Goal: Task Accomplishment & Management: Manage account settings

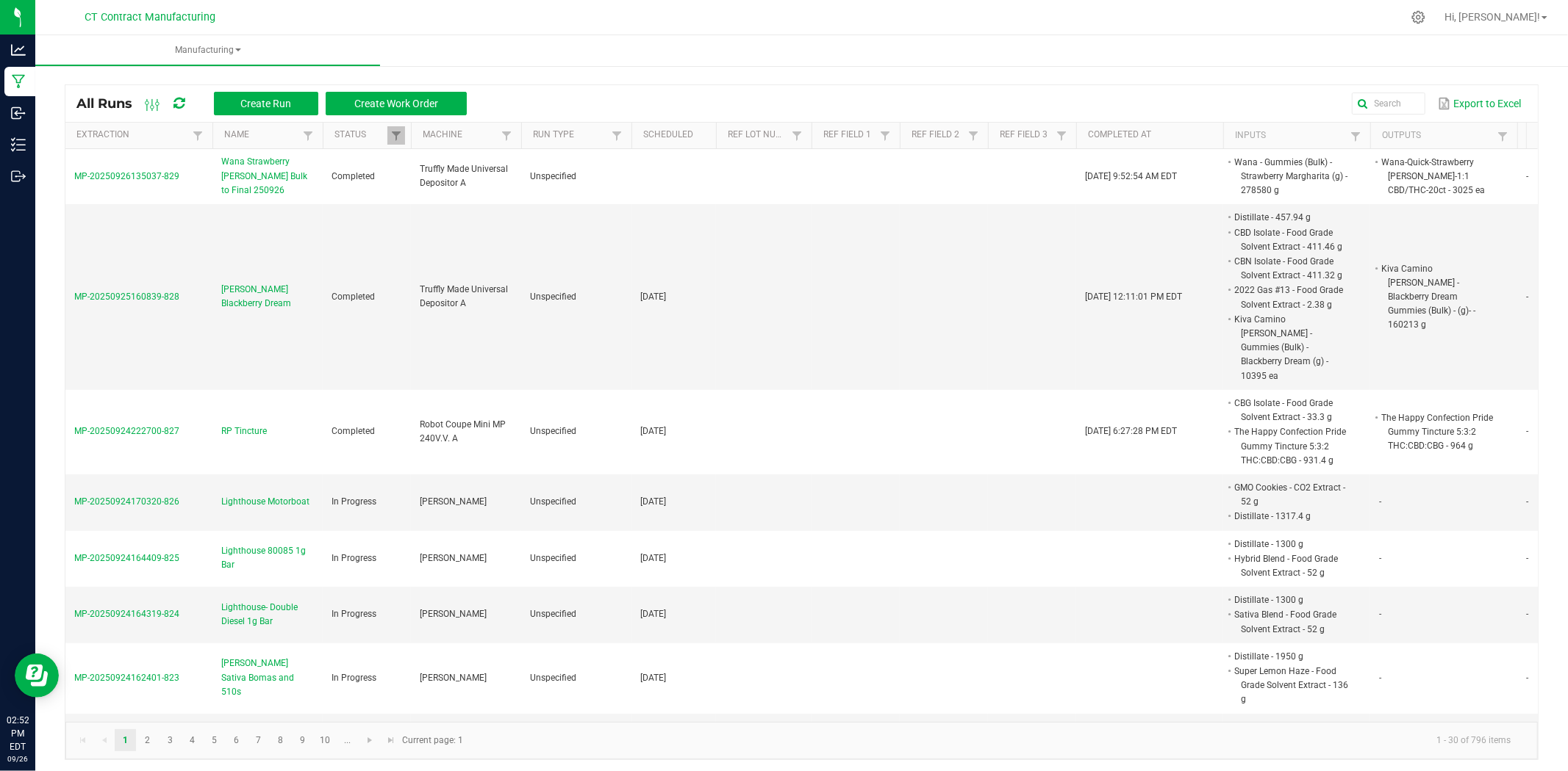
drag, startPoint x: 718, startPoint y: 17, endPoint x: 684, endPoint y: 48, distance: 46.0
click at [718, 17] on div at bounding box center [832, 17] width 1138 height 29
click at [176, 103] on icon at bounding box center [178, 104] width 11 height 13
click at [703, 19] on div at bounding box center [832, 17] width 1138 height 29
click at [184, 95] on span at bounding box center [178, 103] width 11 height 25
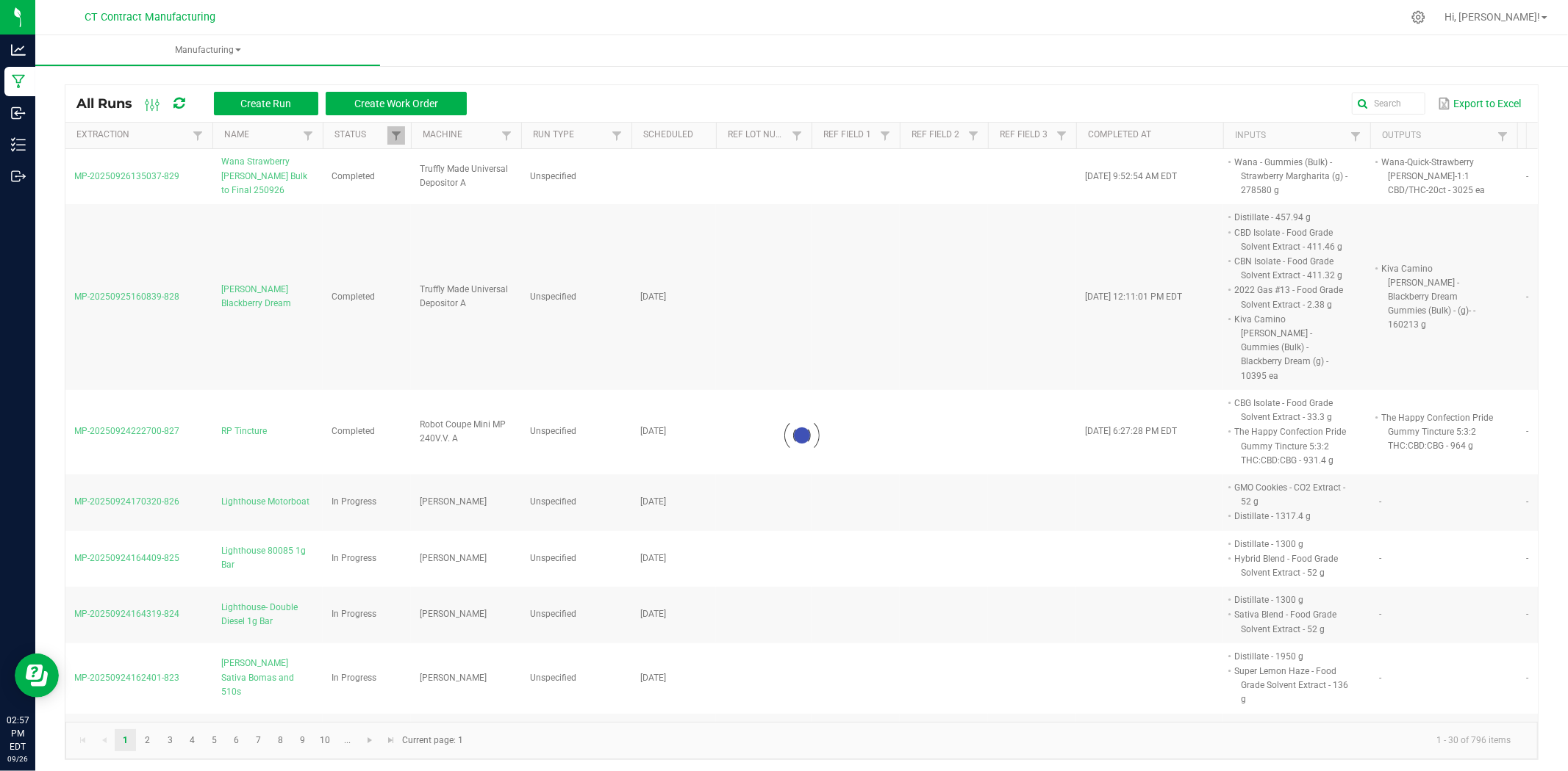
click at [184, 100] on icon at bounding box center [178, 103] width 14 height 12
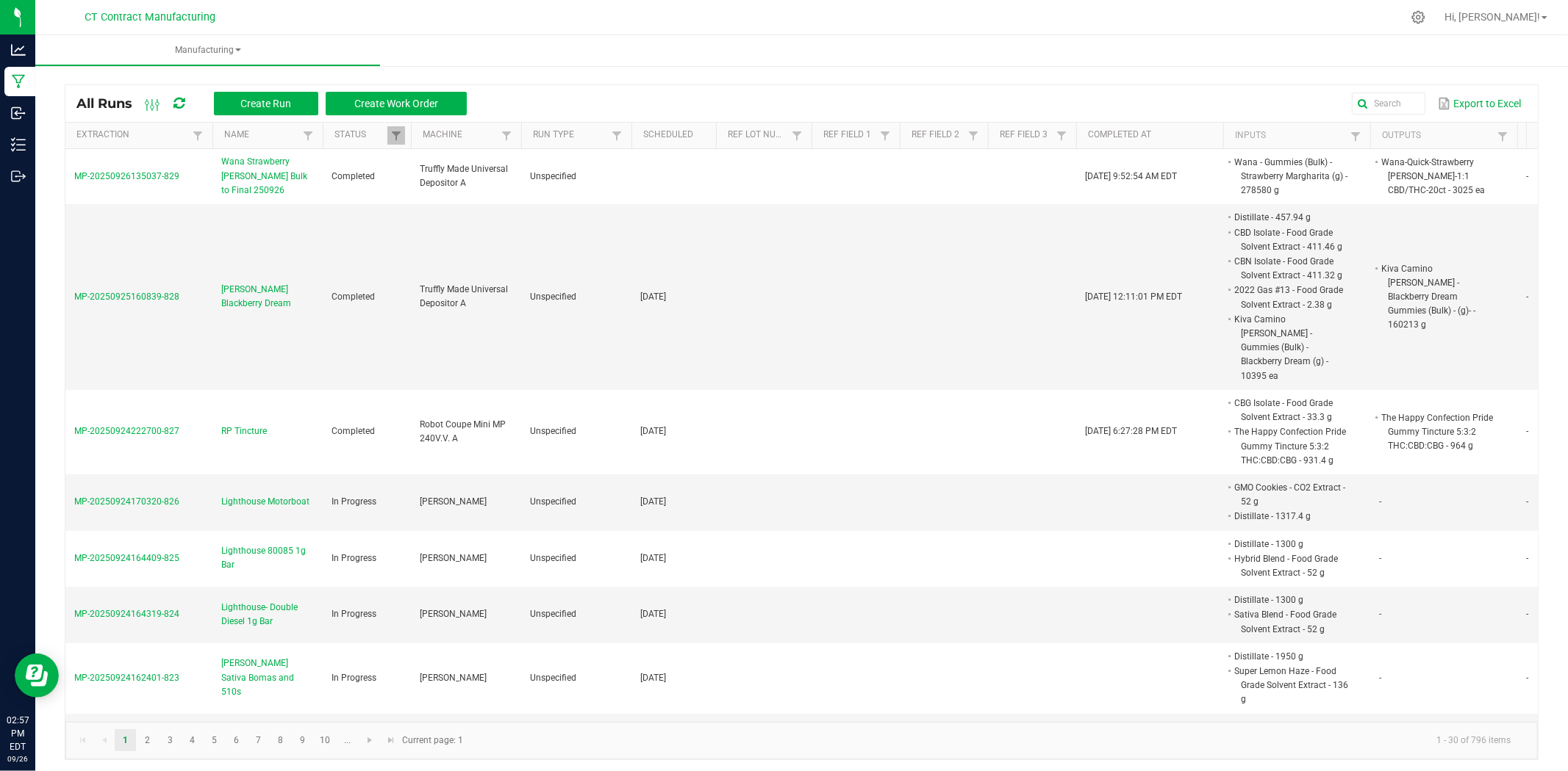
click at [556, 18] on div at bounding box center [832, 17] width 1138 height 29
click at [912, 10] on div at bounding box center [832, 17] width 1138 height 29
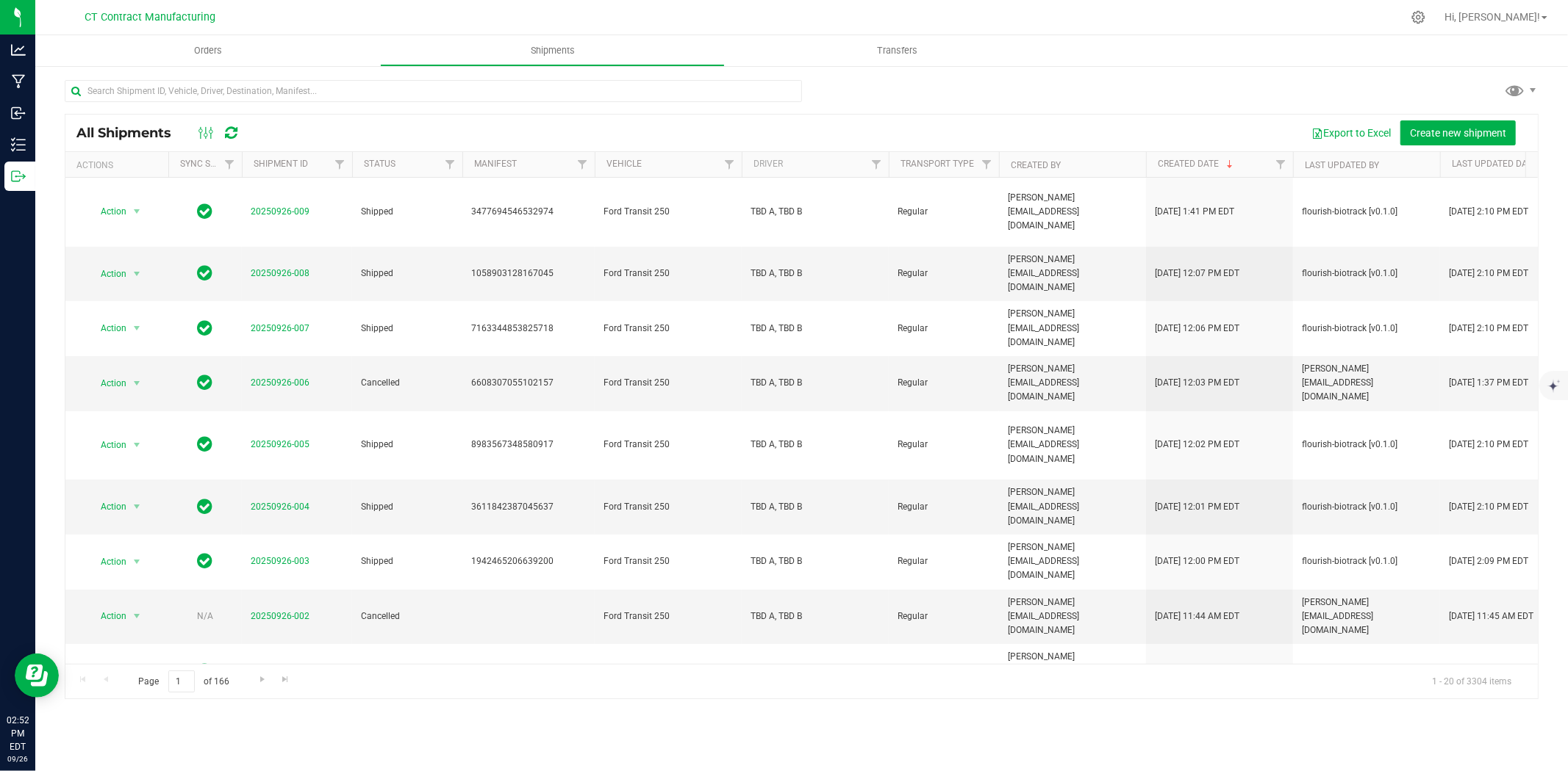
click at [231, 130] on icon at bounding box center [230, 132] width 13 height 14
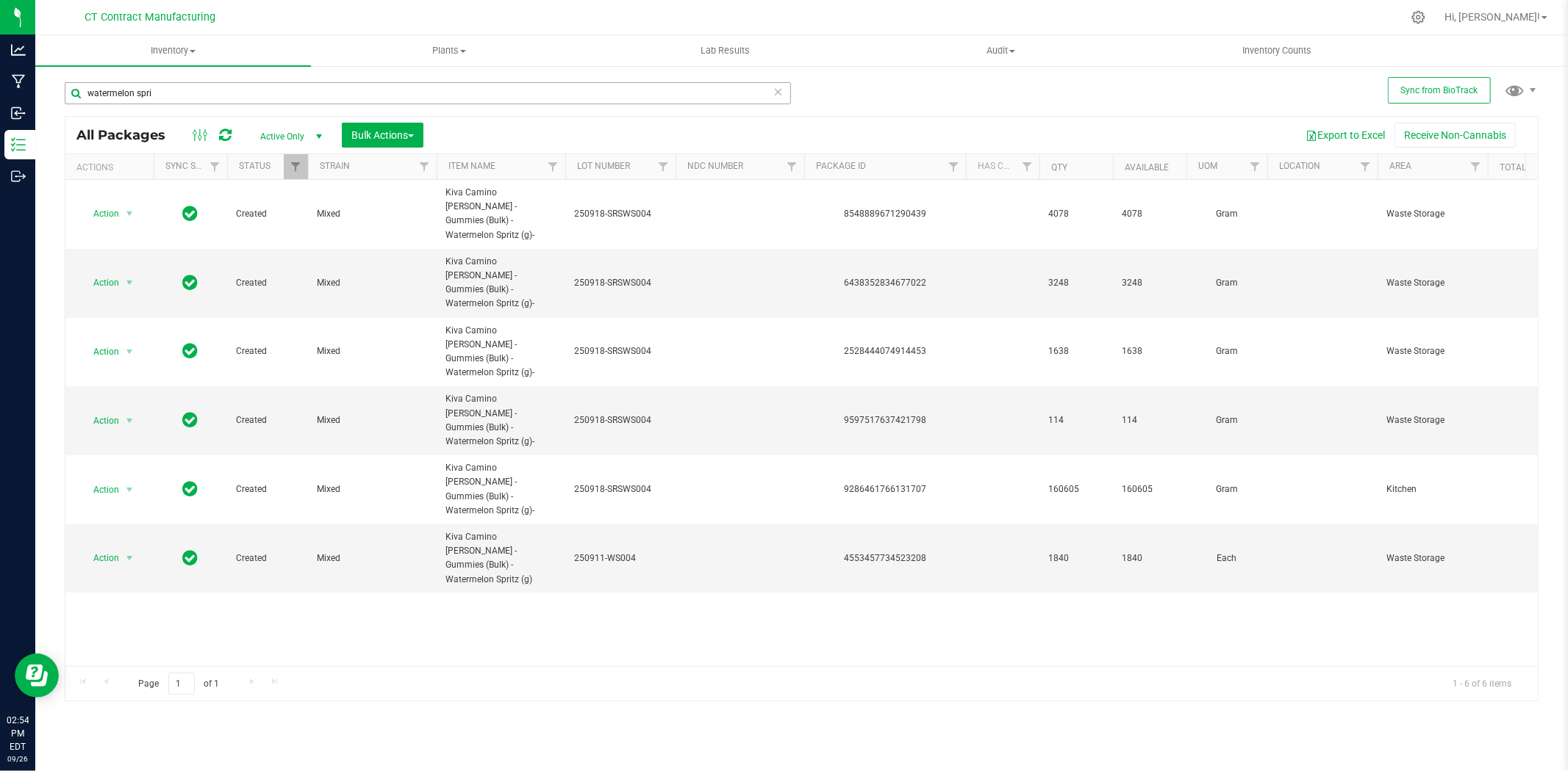
click at [153, 91] on input "watermelon spri" at bounding box center [427, 93] width 726 height 22
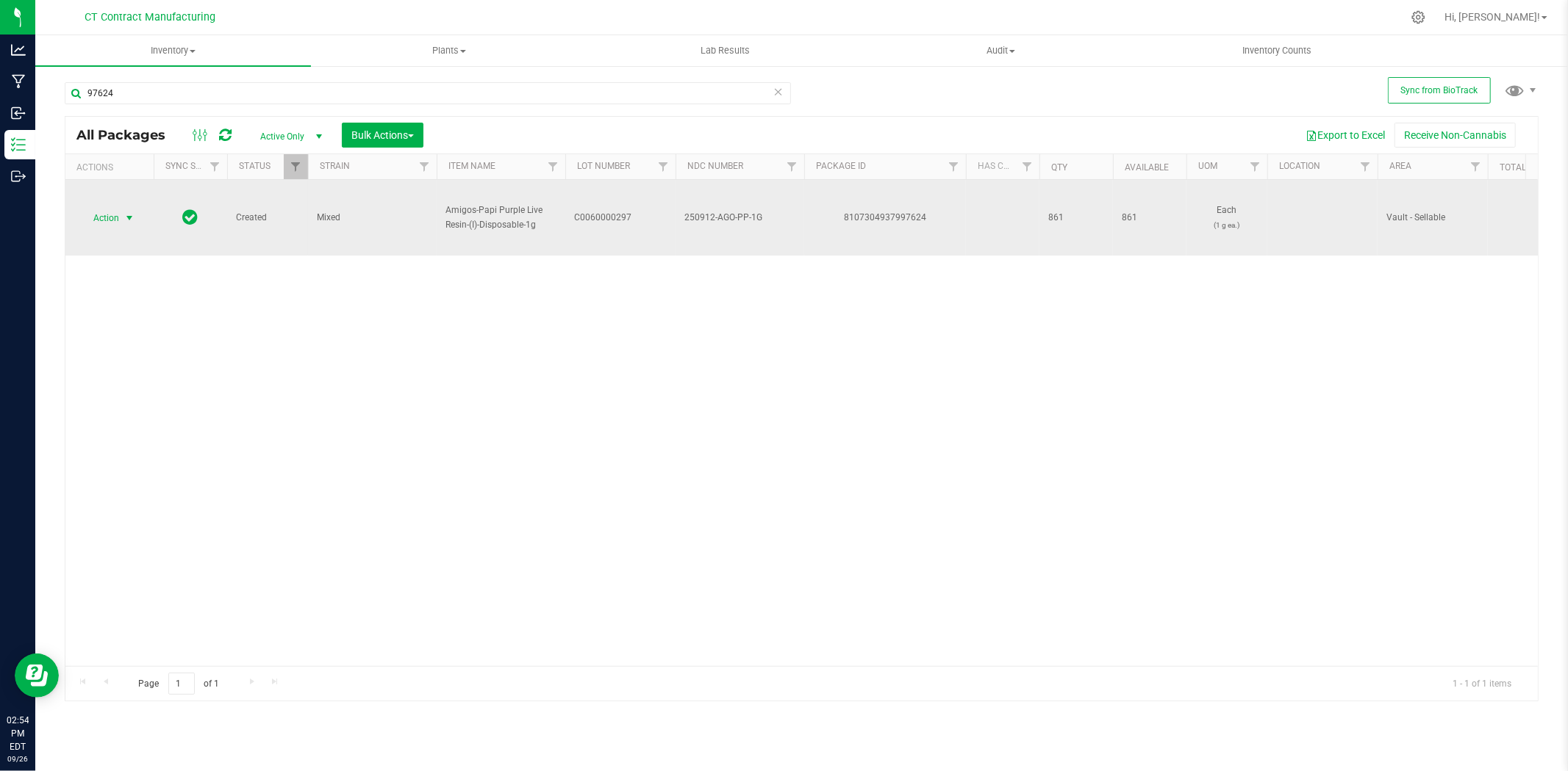
type input "97624"
click at [123, 218] on span "select" at bounding box center [129, 218] width 12 height 12
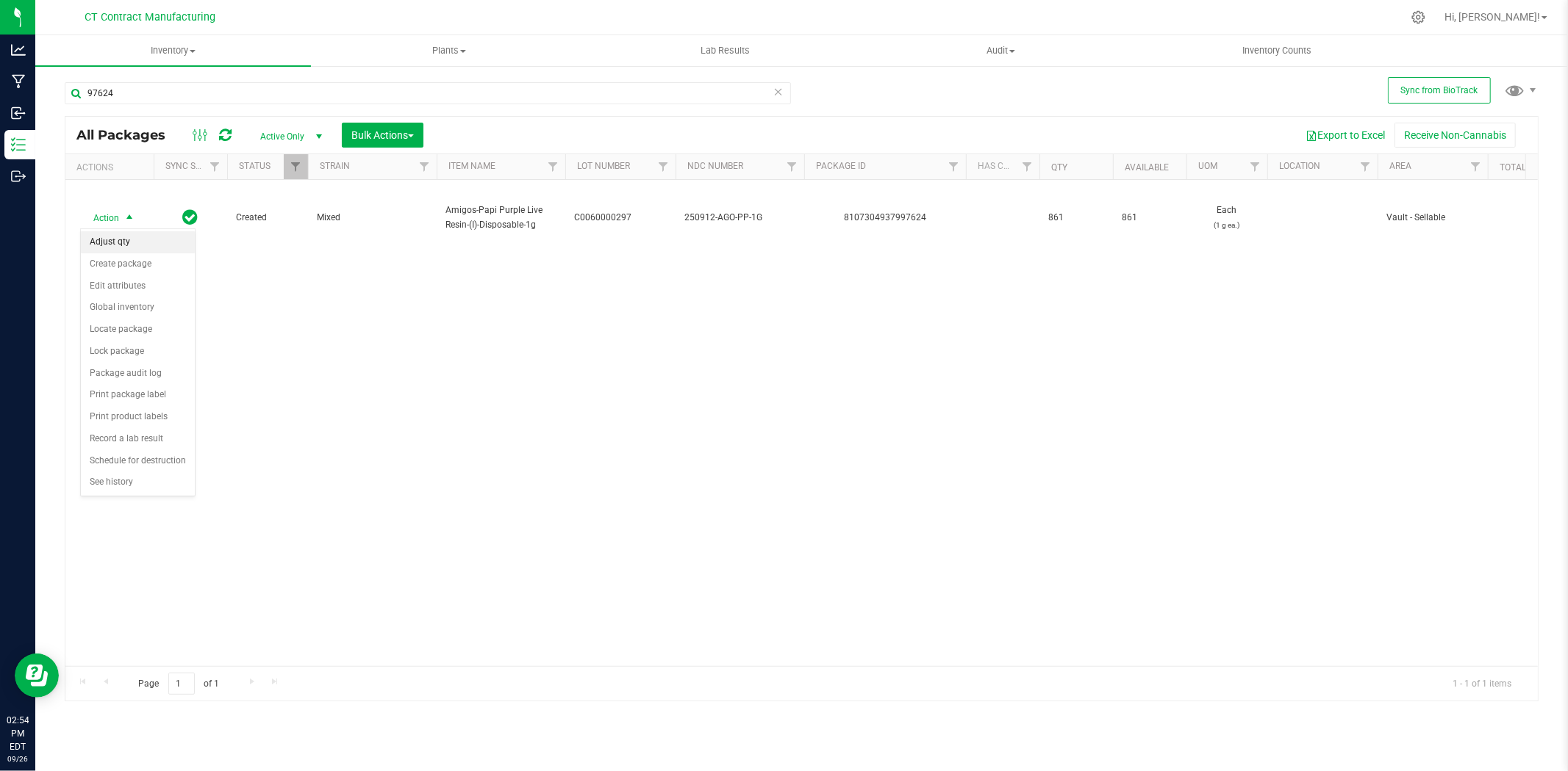
click at [144, 246] on li "Adjust qty" at bounding box center [138, 242] width 114 height 22
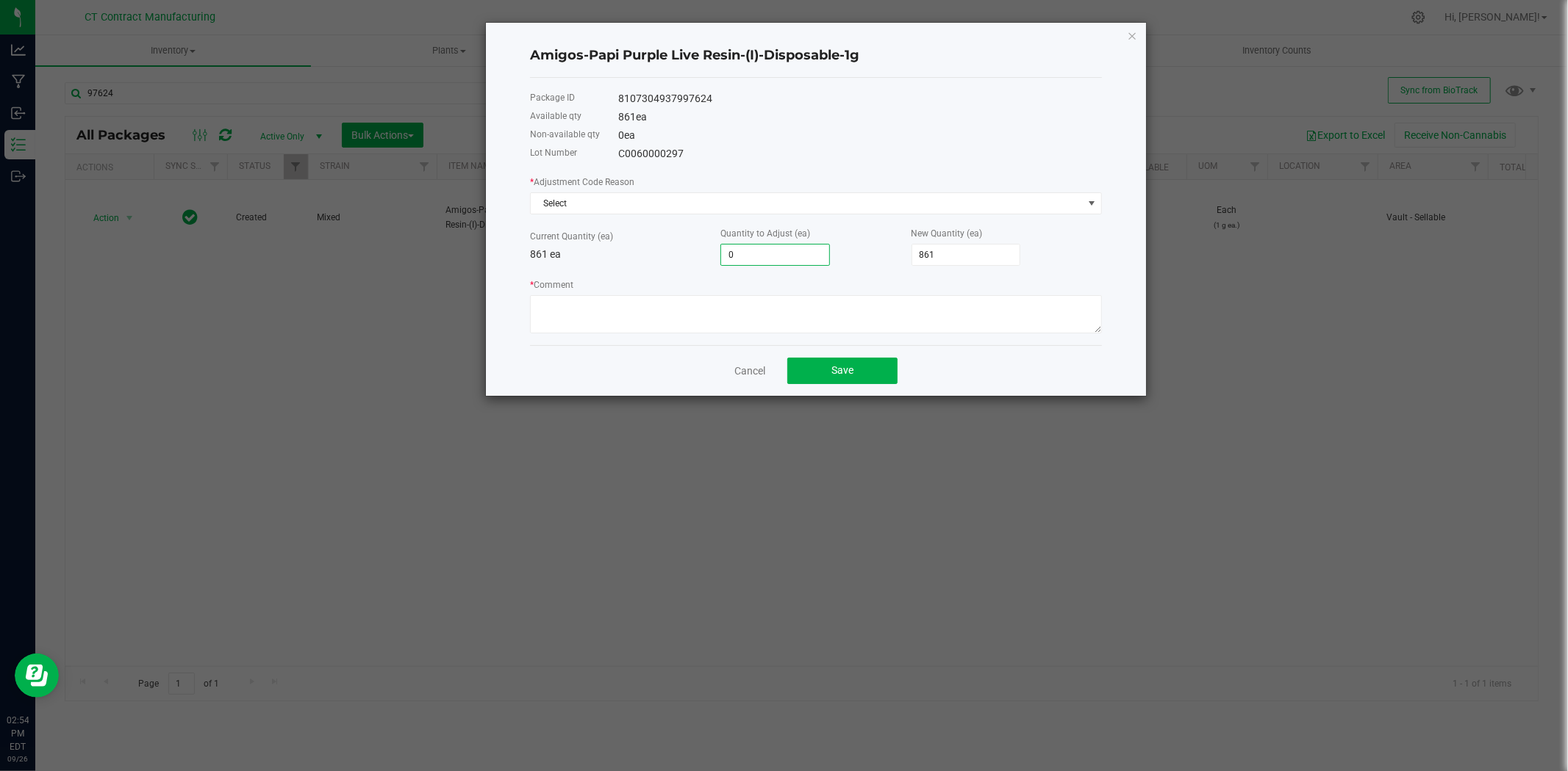
type input "2"
type input "863"
type input "2"
click at [736, 308] on textarea "* Comment" at bounding box center [815, 314] width 572 height 39
paste textarea "Upon conversion to sellable case pack, final count was conducted to verify tota…"
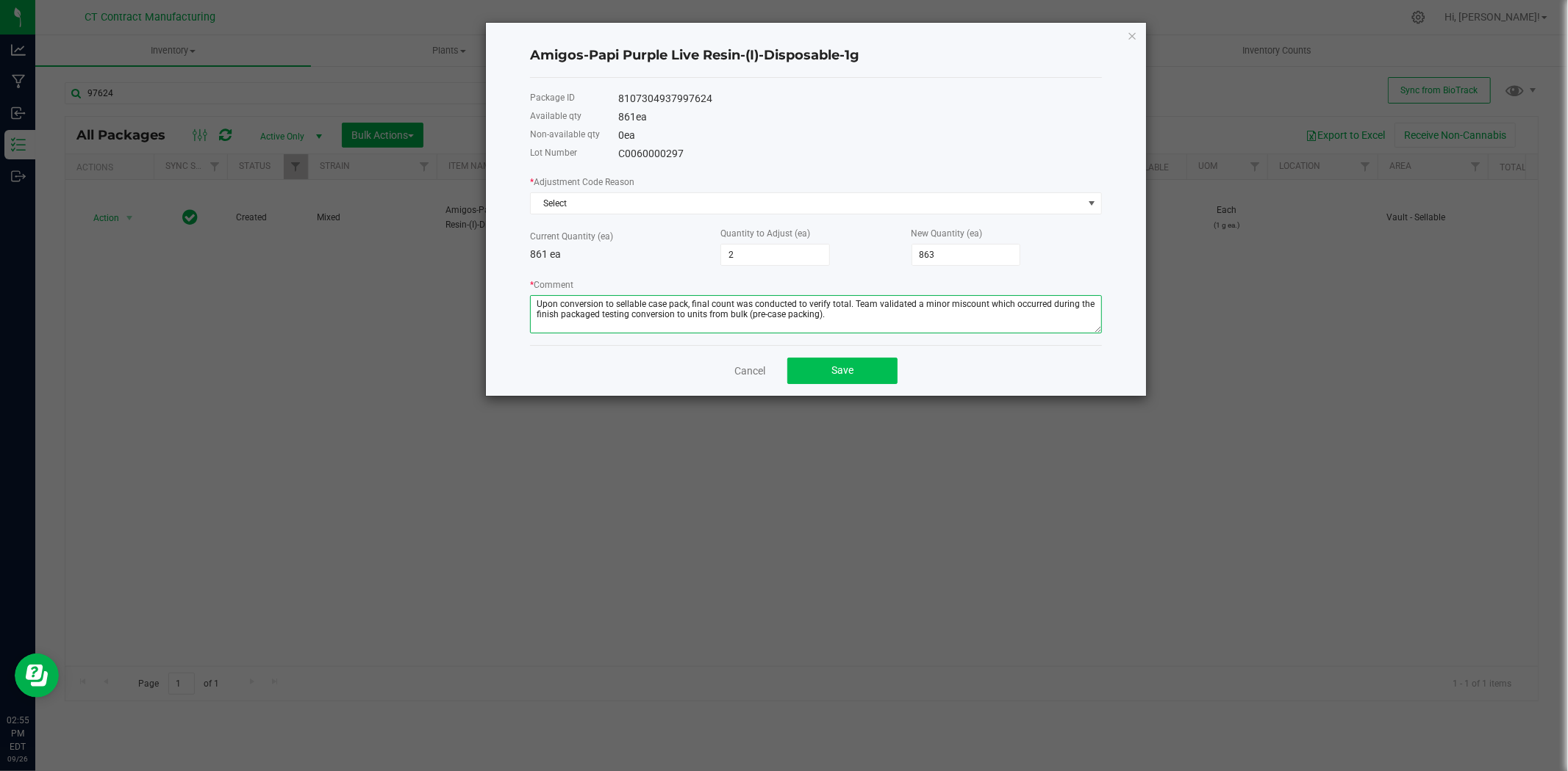
type textarea "Upon conversion to sellable case pack, final count was conducted to verify tota…"
click at [846, 369] on span "Save" at bounding box center [842, 370] width 22 height 12
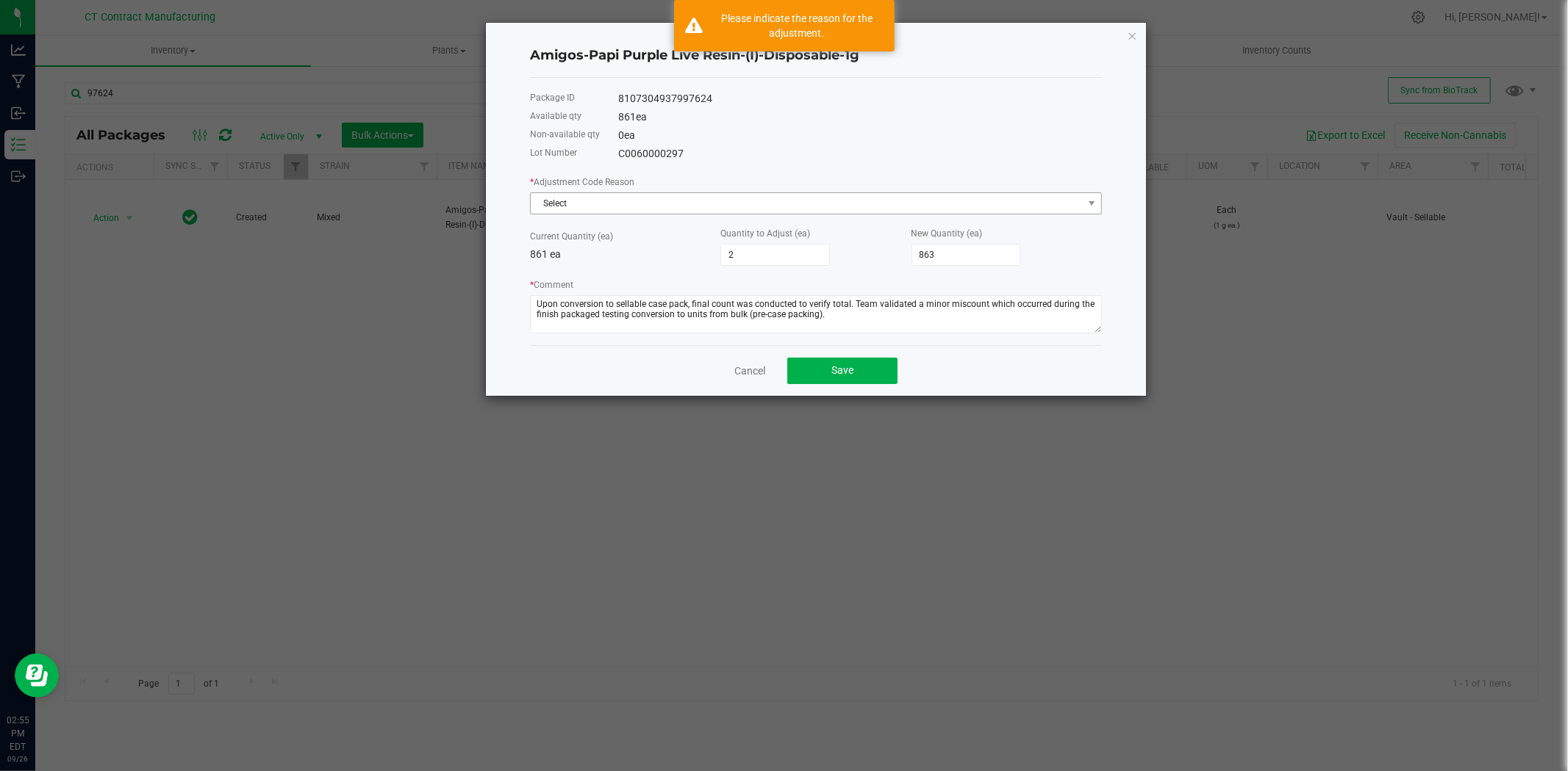
drag, startPoint x: 659, startPoint y: 187, endPoint x: 662, endPoint y: 206, distance: 19.2
click at [659, 187] on div "* Adjustment Code Reason Select" at bounding box center [815, 195] width 572 height 40
click at [662, 206] on span "Select" at bounding box center [806, 202] width 552 height 20
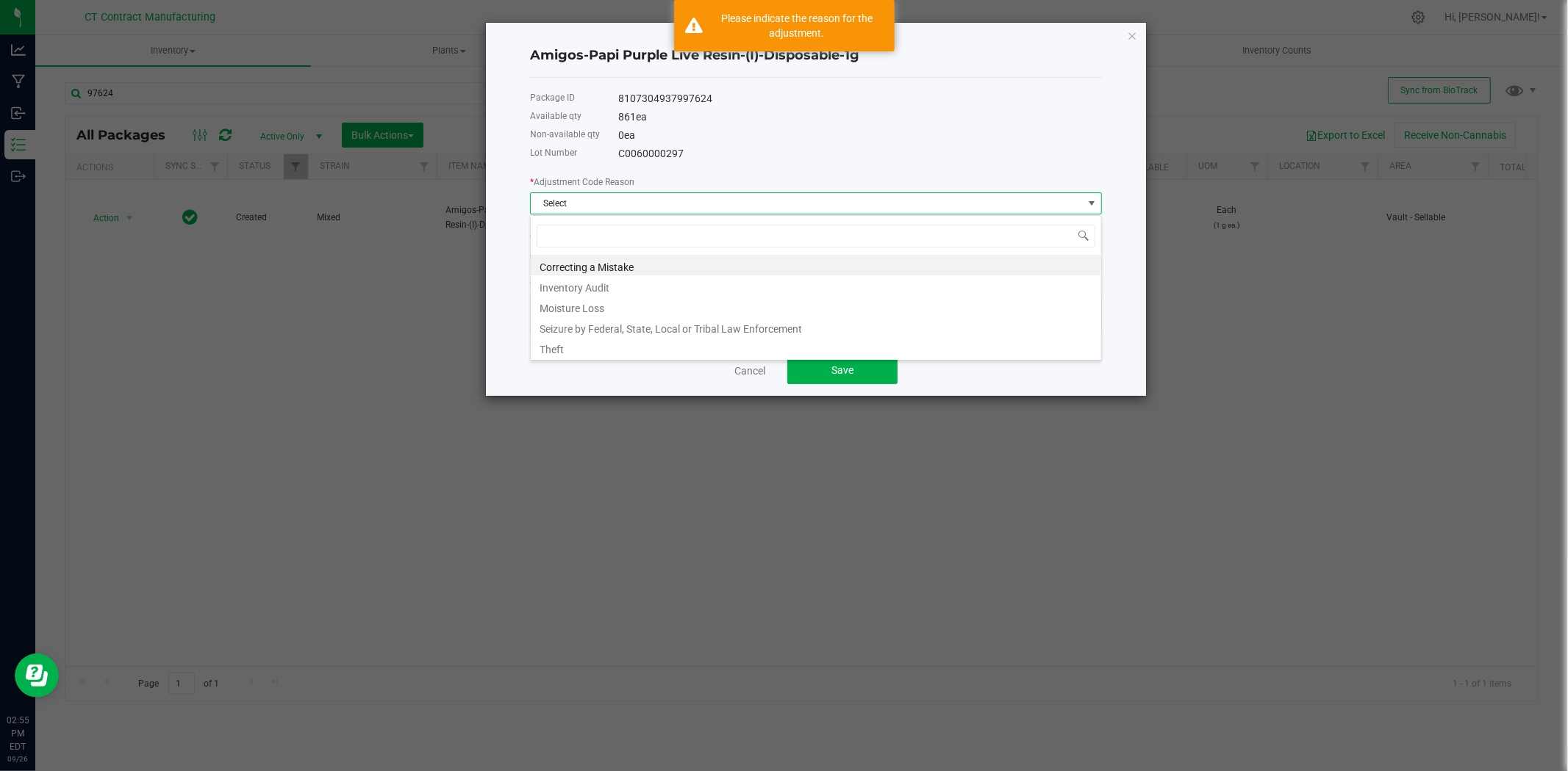
scroll to position [22, 571]
click at [650, 281] on li "Inventory Audit" at bounding box center [815, 285] width 570 height 20
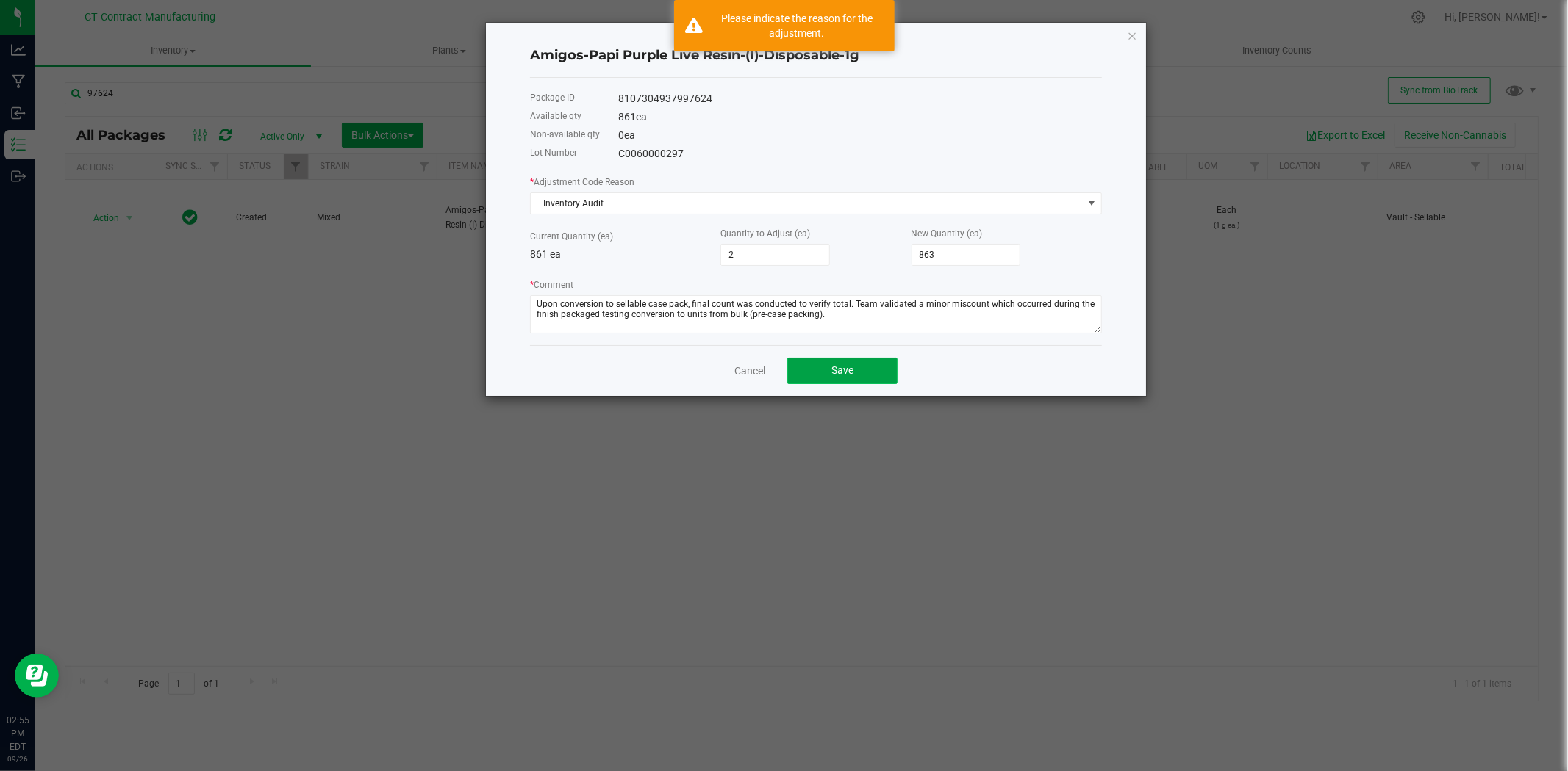
click at [827, 375] on button "Save" at bounding box center [842, 370] width 110 height 26
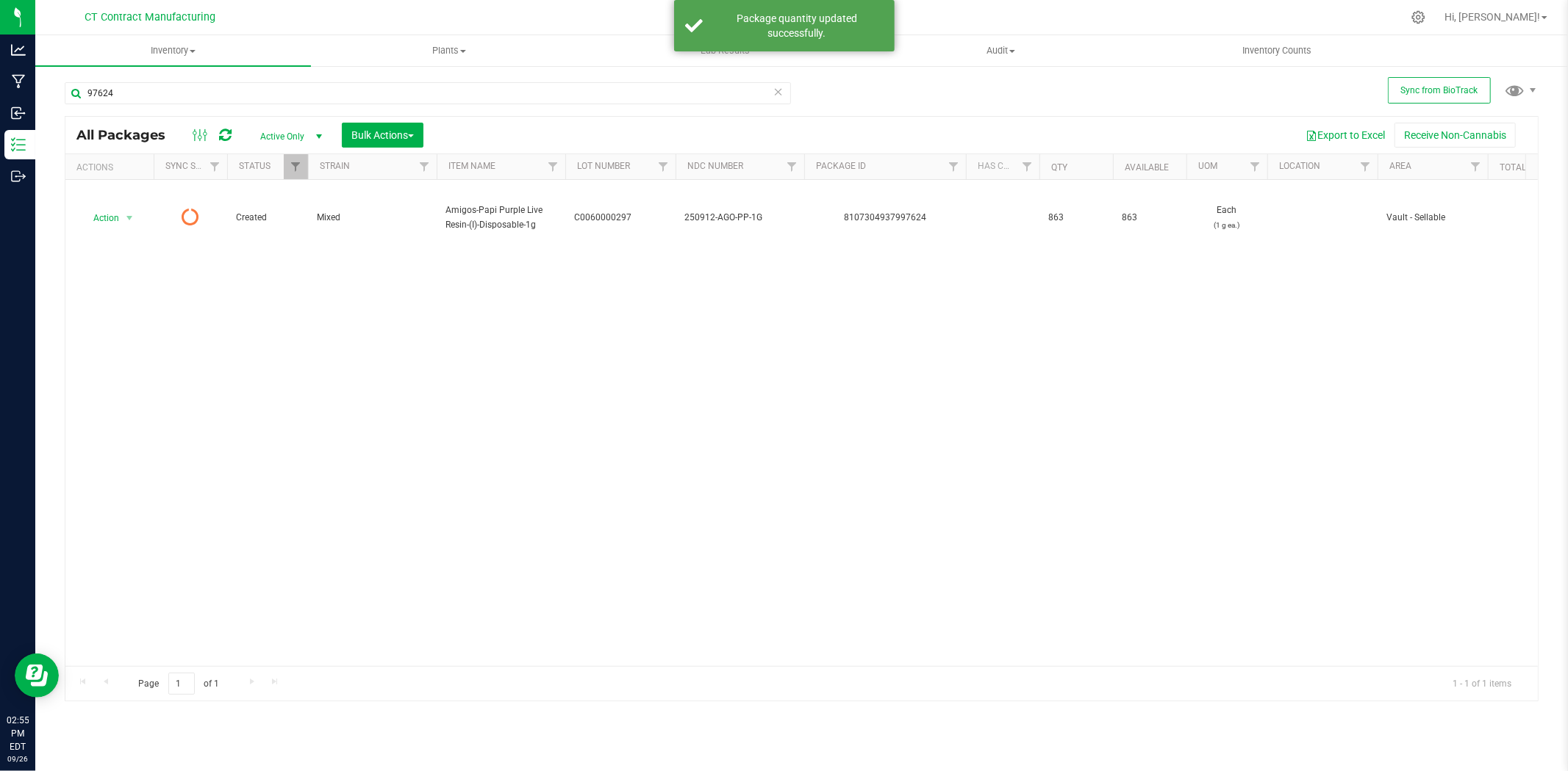
click at [226, 135] on icon at bounding box center [225, 135] width 13 height 14
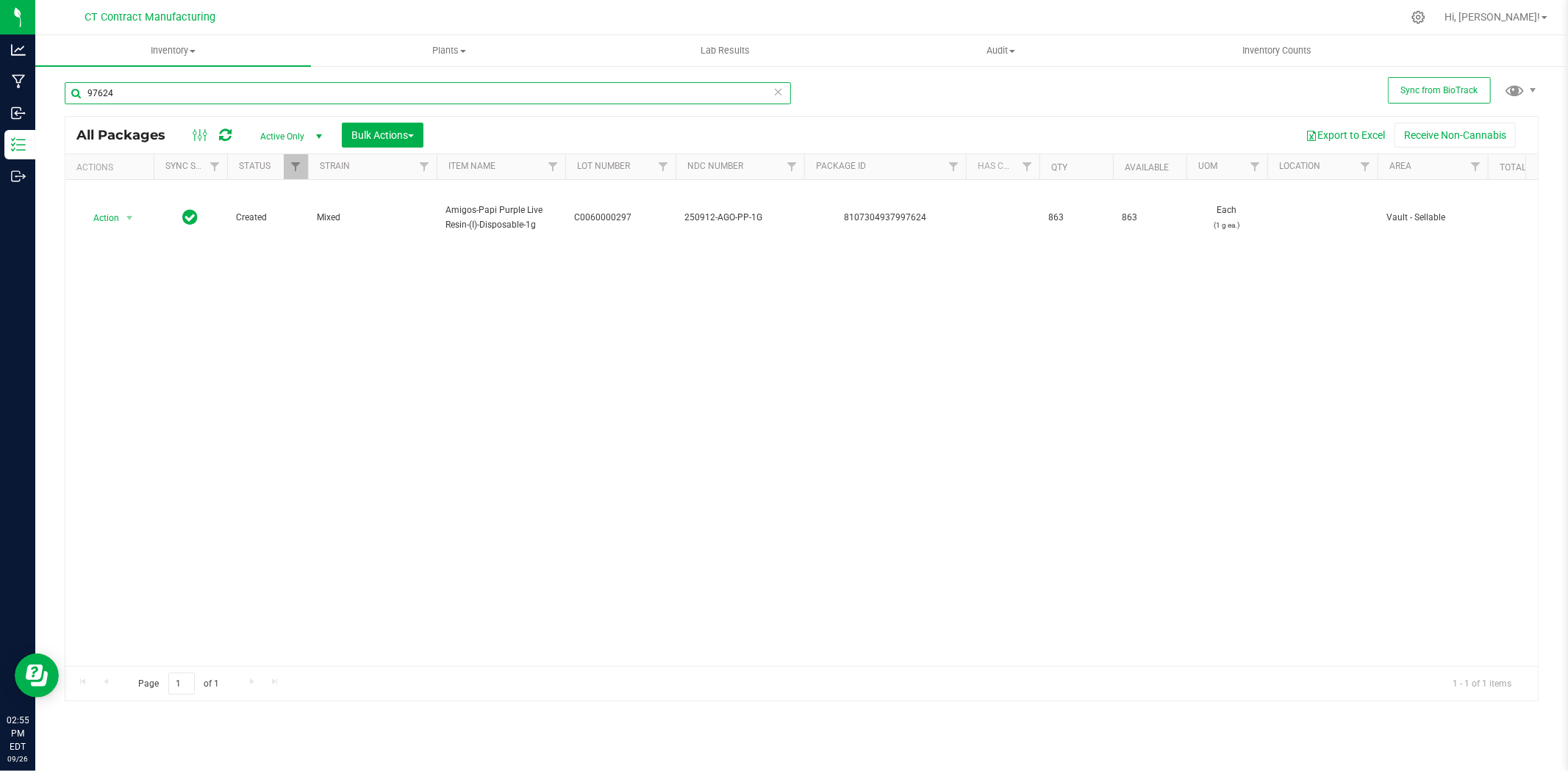
click at [165, 89] on input "97624" at bounding box center [427, 93] width 726 height 22
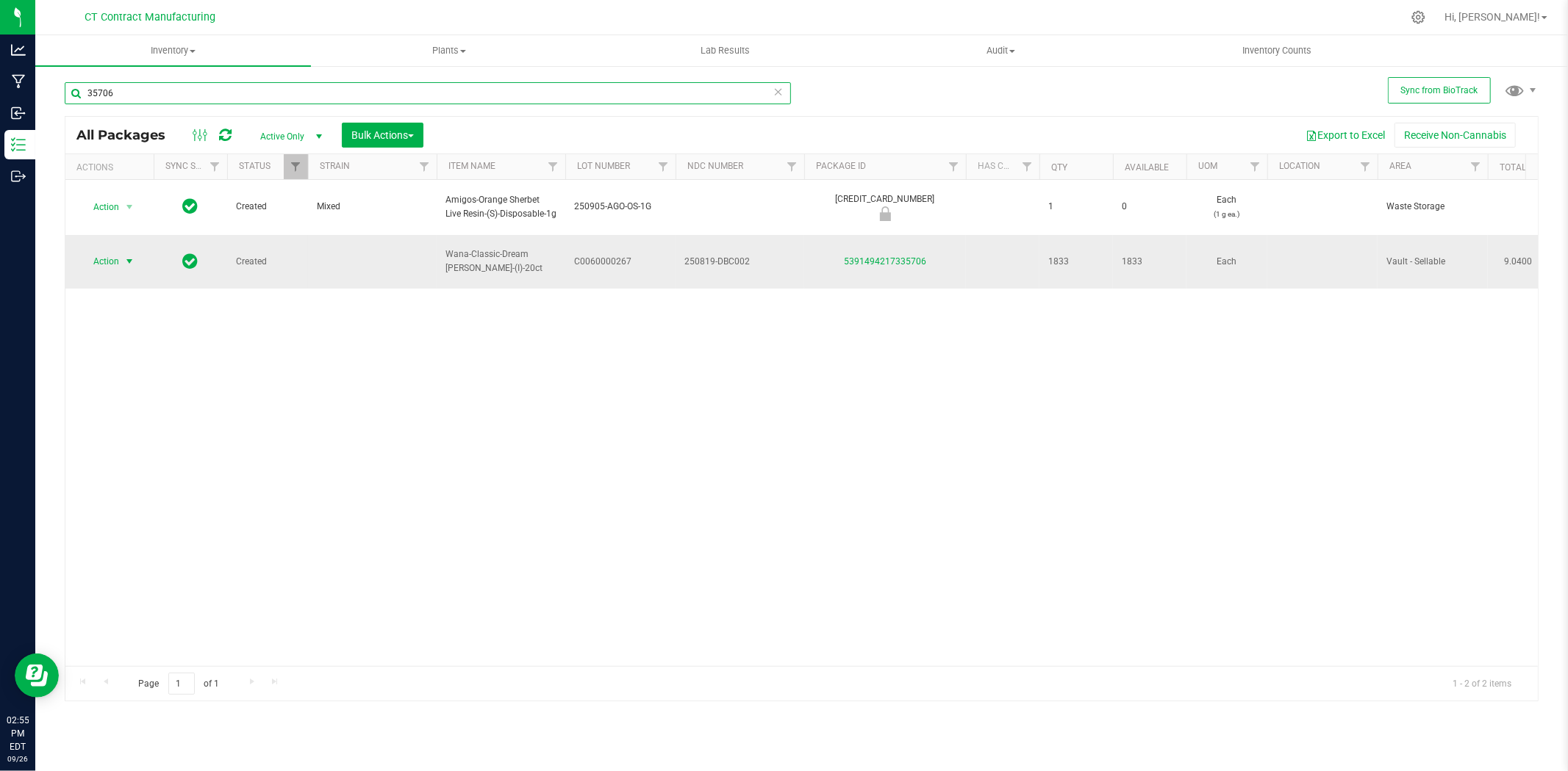
type input "35706"
click at [125, 255] on span "select" at bounding box center [129, 261] width 12 height 12
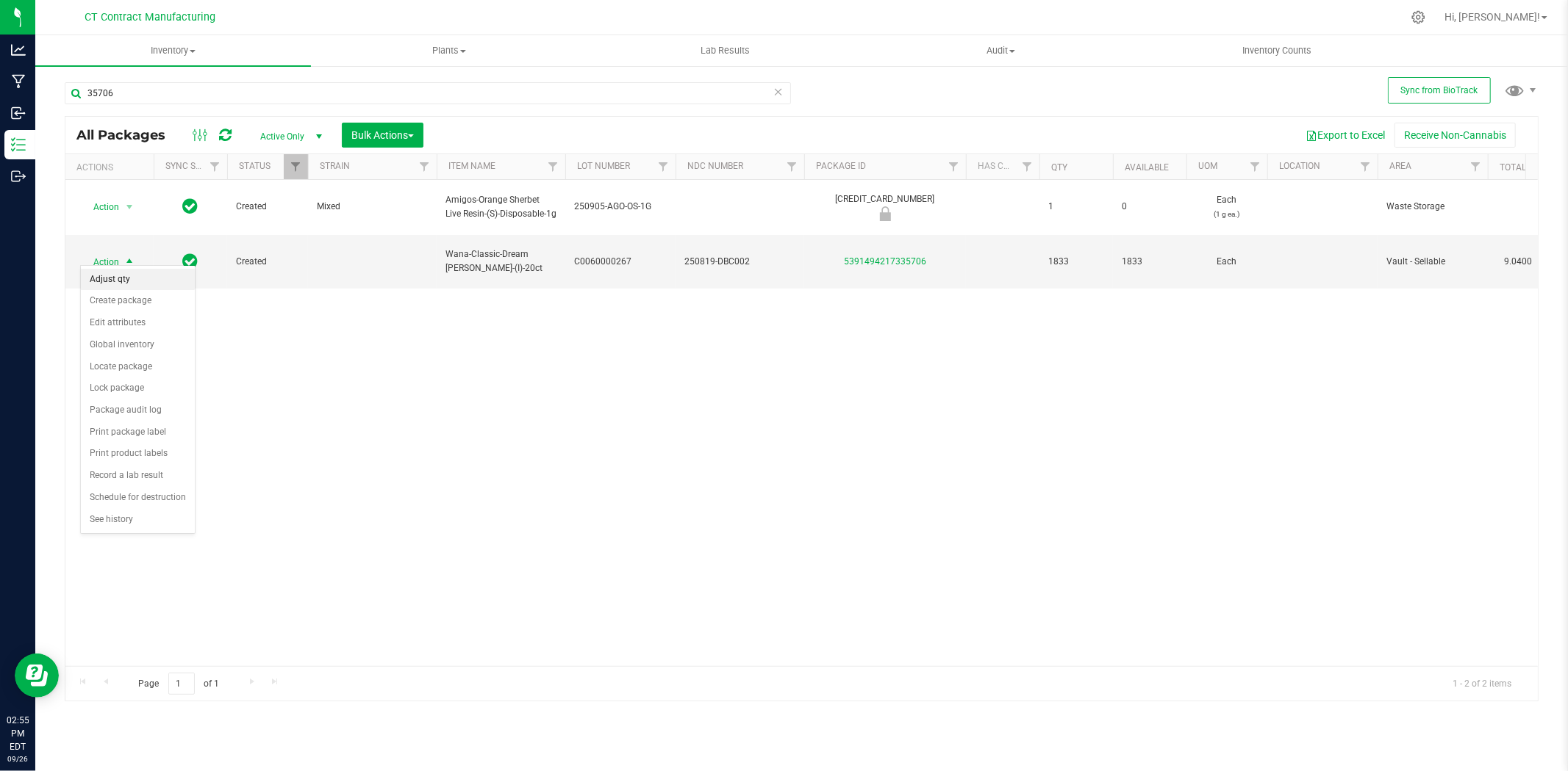
click at [133, 274] on li "Adjust qty" at bounding box center [138, 279] width 114 height 22
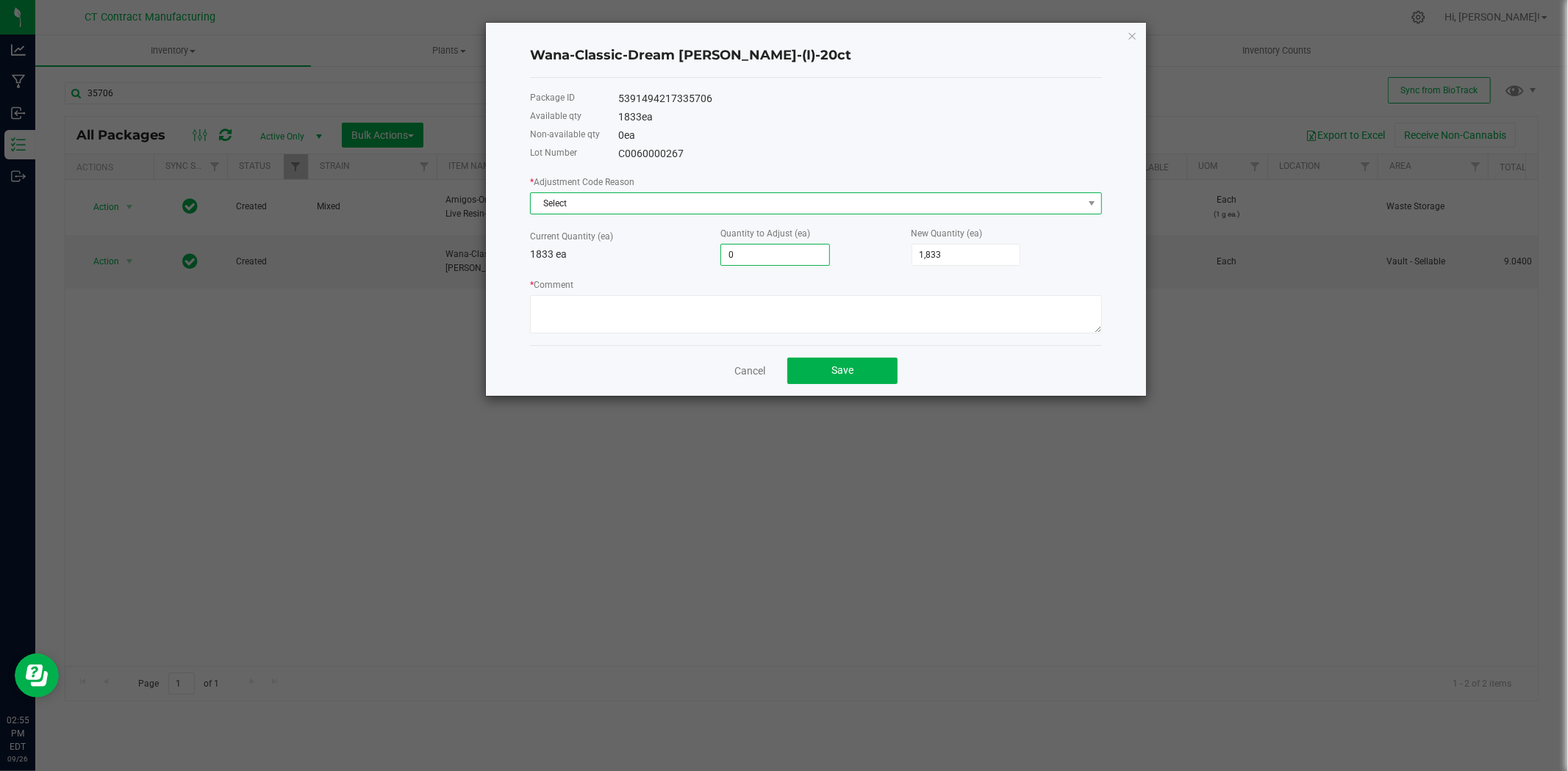
click at [690, 206] on span "Select" at bounding box center [806, 202] width 552 height 20
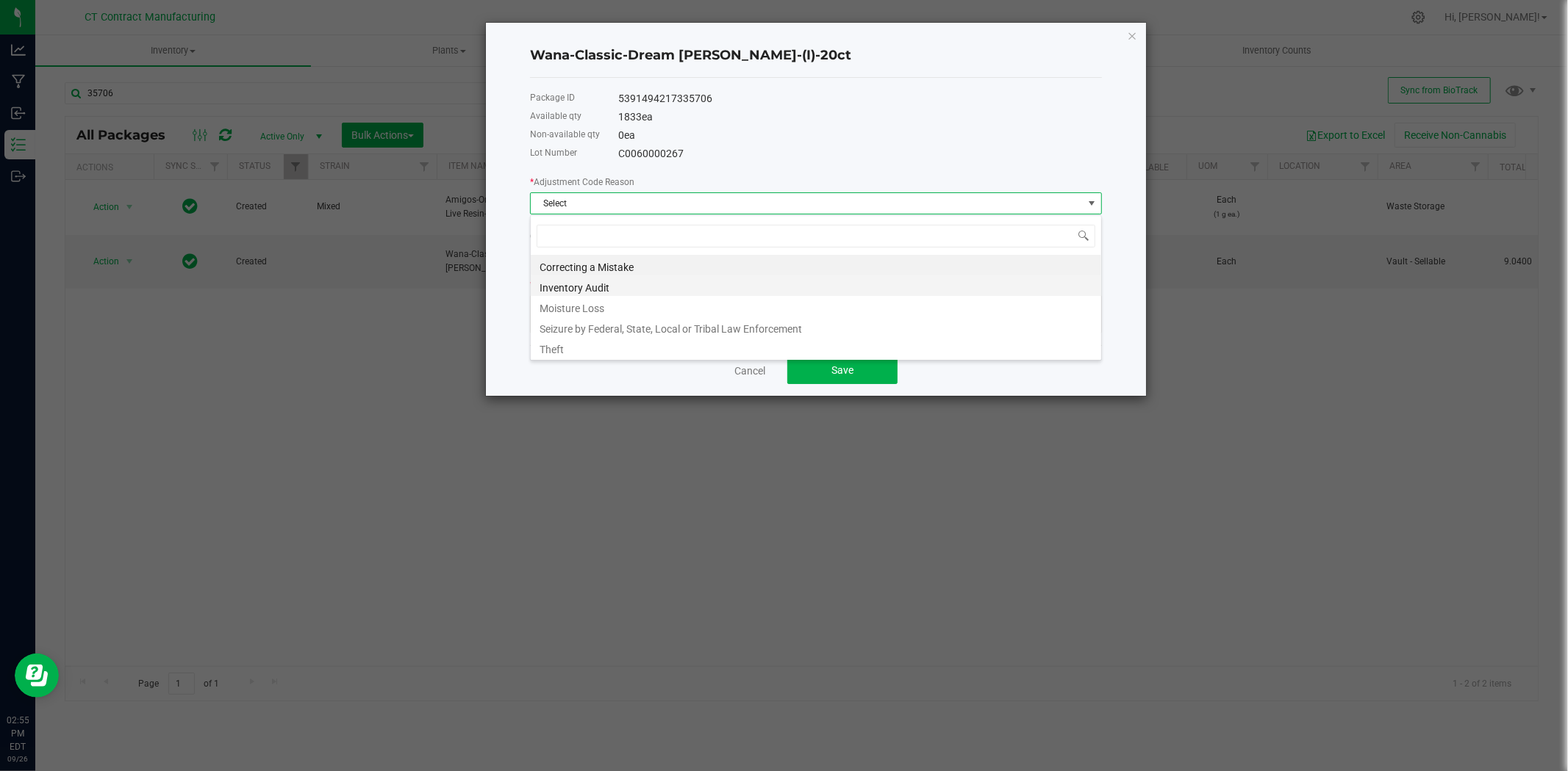
click at [642, 279] on li "Inventory Audit" at bounding box center [815, 285] width 570 height 20
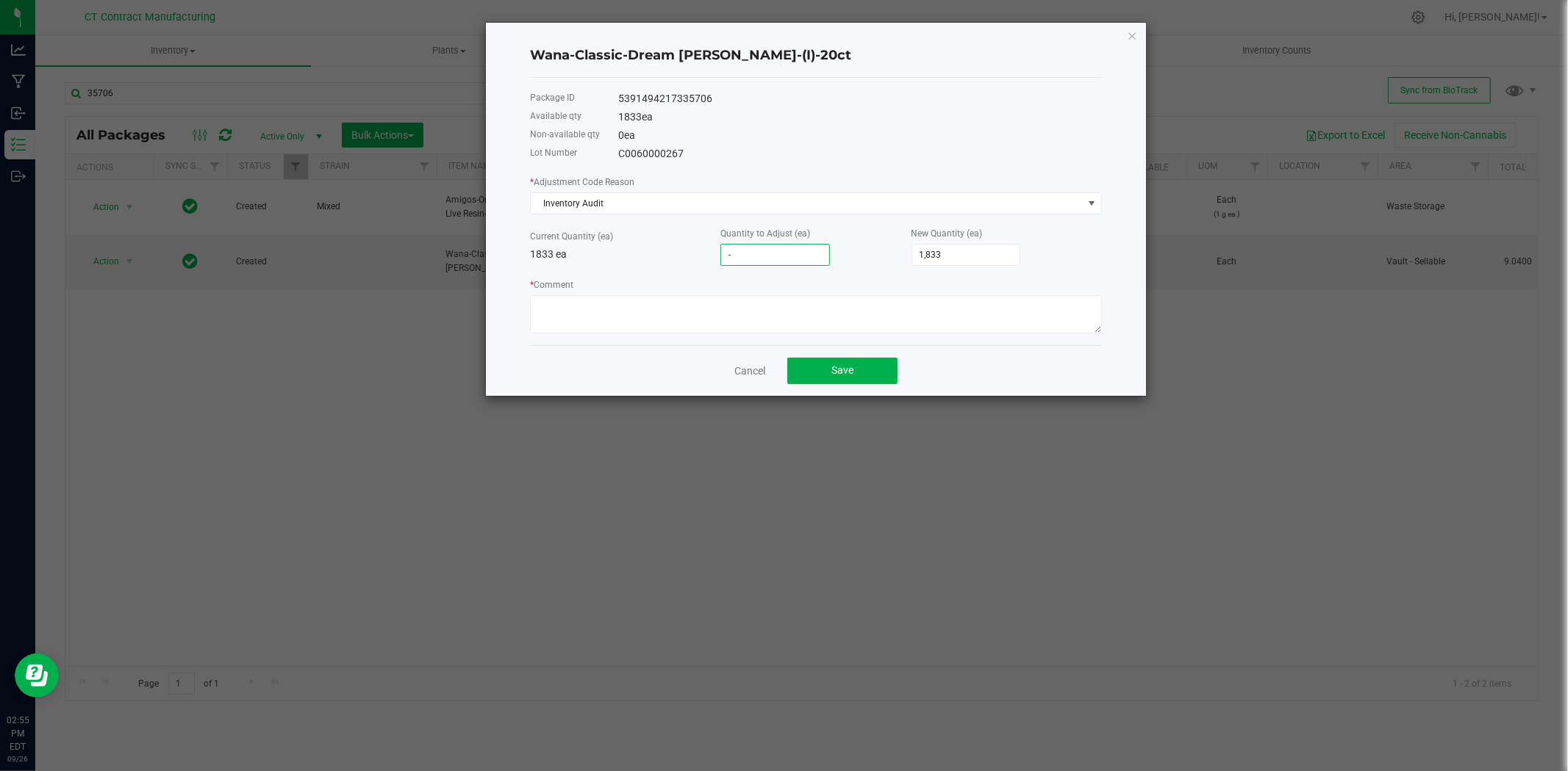
type input "-2"
type input "1,831"
type input "-2"
click at [657, 270] on div "* Adjustment Code Reason Inventory Audit Current Quantity (ea) 1833 ea Quantity…" at bounding box center [815, 253] width 572 height 159
click at [659, 309] on textarea "* Comment" at bounding box center [815, 314] width 572 height 39
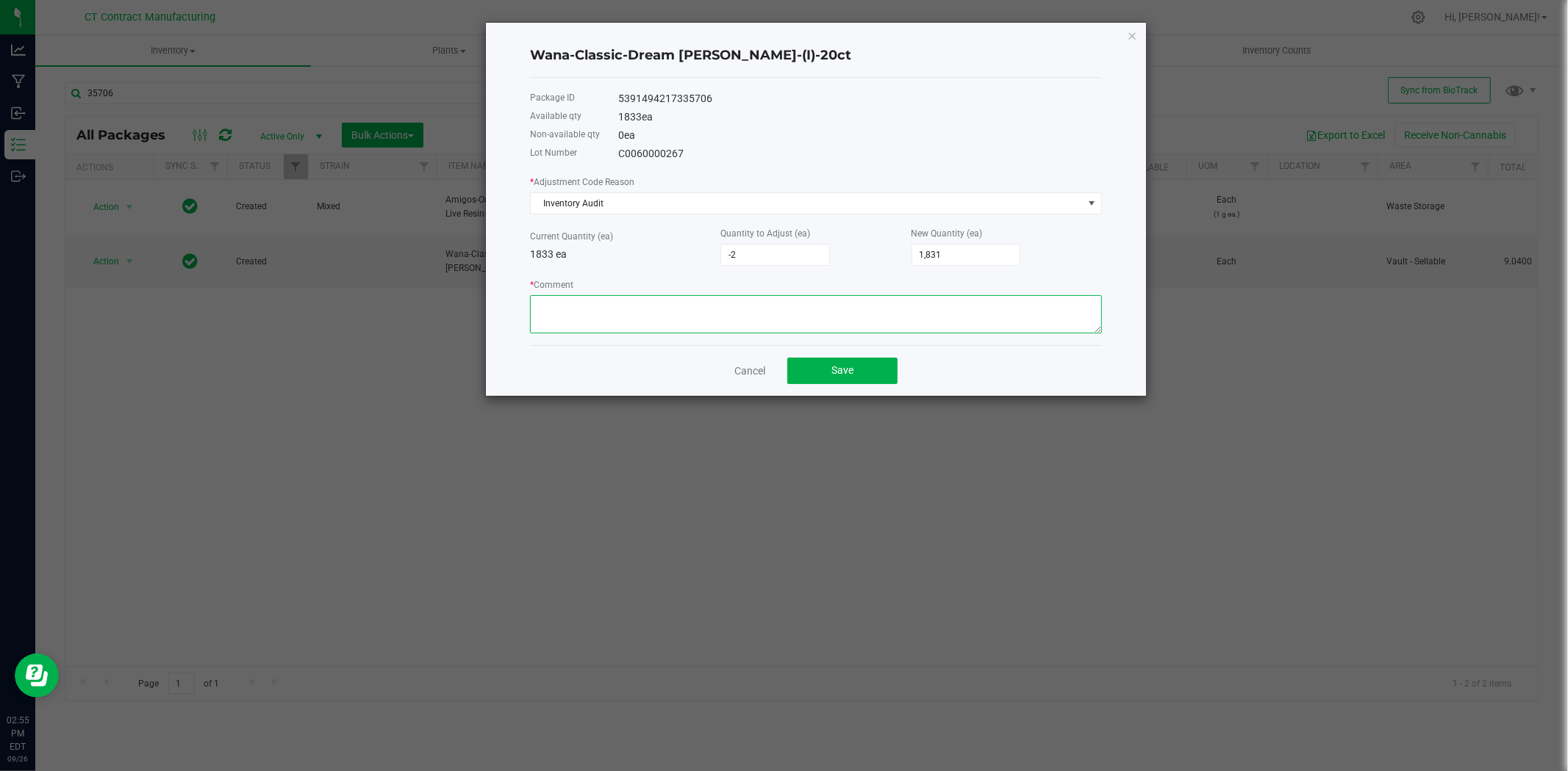
paste textarea "9/26/2025"
type textarea "9/26/2025"
drag, startPoint x: 659, startPoint y: 308, endPoint x: 505, endPoint y: 326, distance: 155.0
click at [505, 326] on div "Wana-Classic-Dream Berry-(I)-20ct Package ID 5391494217335706 Available qty 183…" at bounding box center [816, 209] width 660 height 373
click at [740, 310] on textarea "* Comment" at bounding box center [815, 314] width 572 height 39
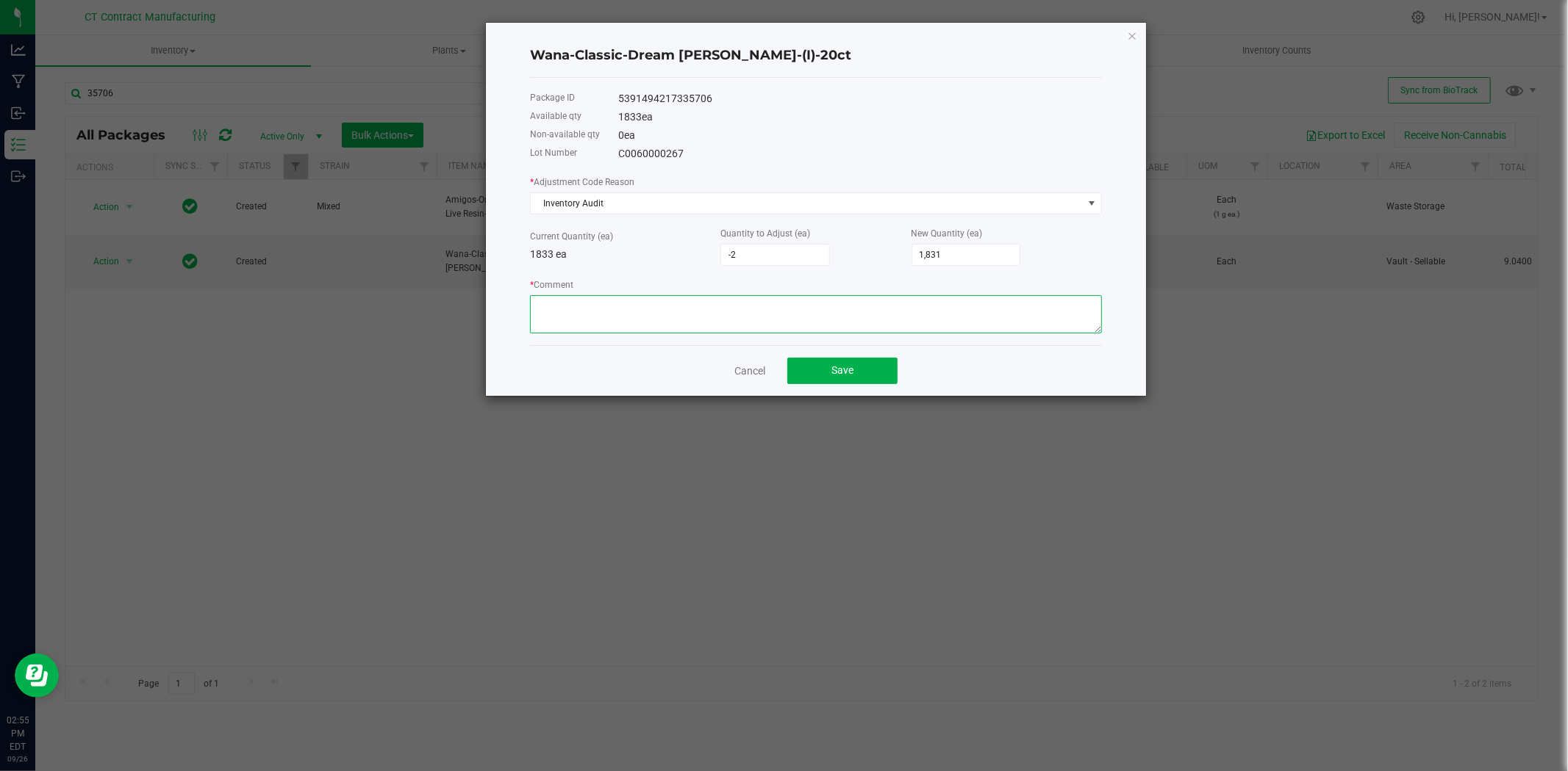
paste textarea "Upon conversion to sellable case pack, final count was conducted to verify tota…"
type textarea "Upon conversion to sellable case pack, final count was conducted to verify tota…"
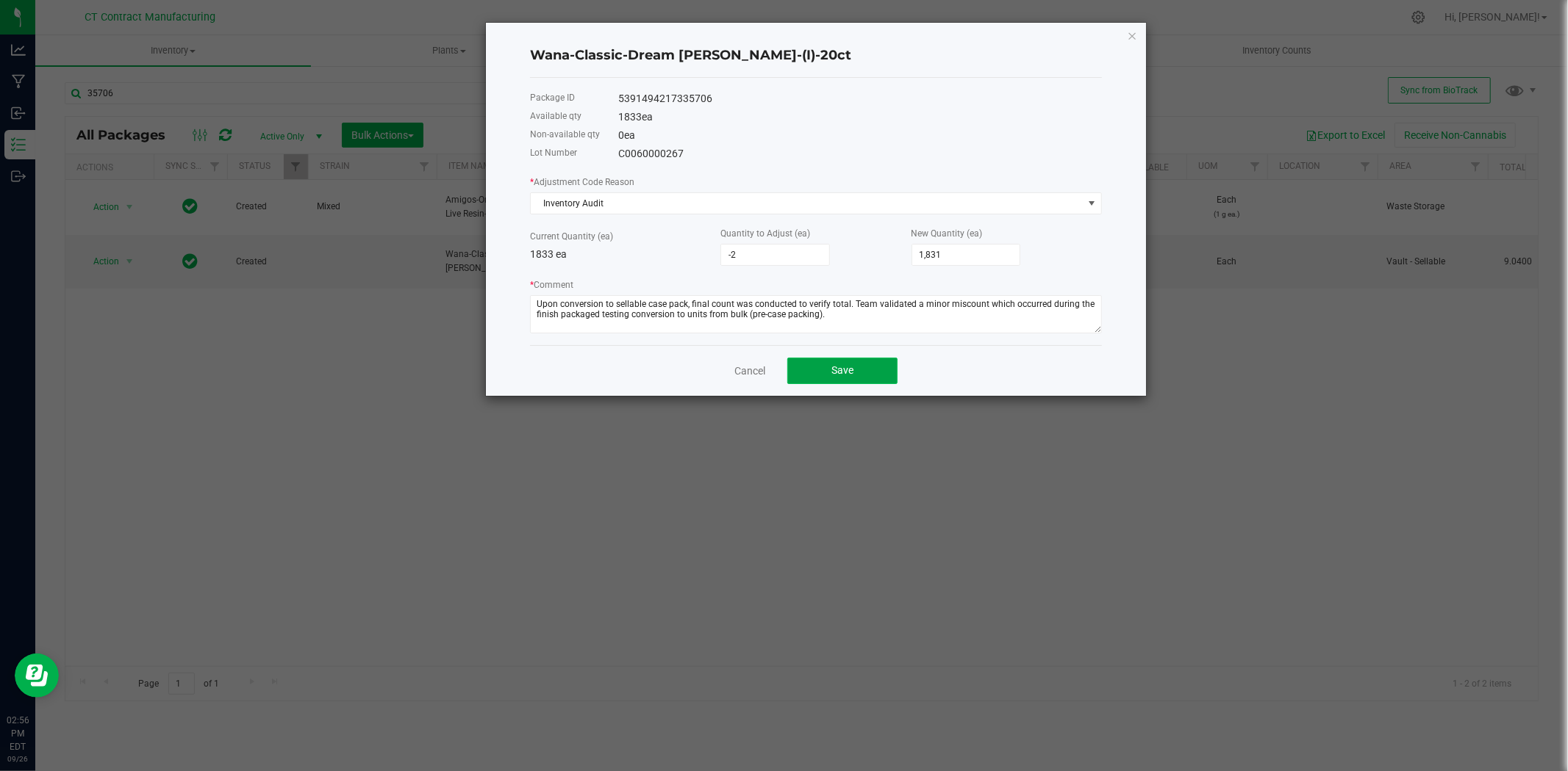
click at [861, 370] on button "Save" at bounding box center [842, 370] width 110 height 26
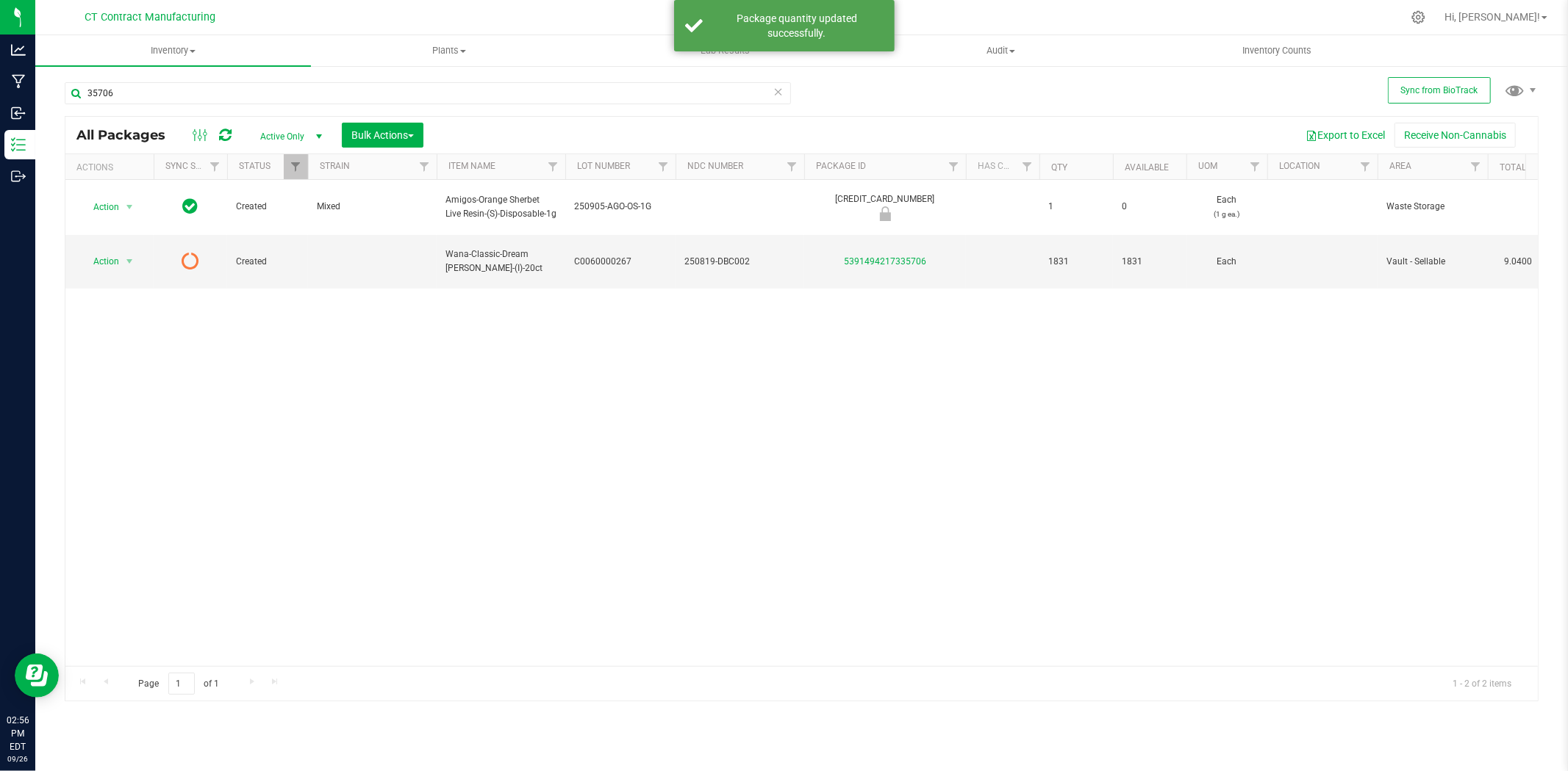
click at [213, 137] on span at bounding box center [200, 135] width 26 height 17
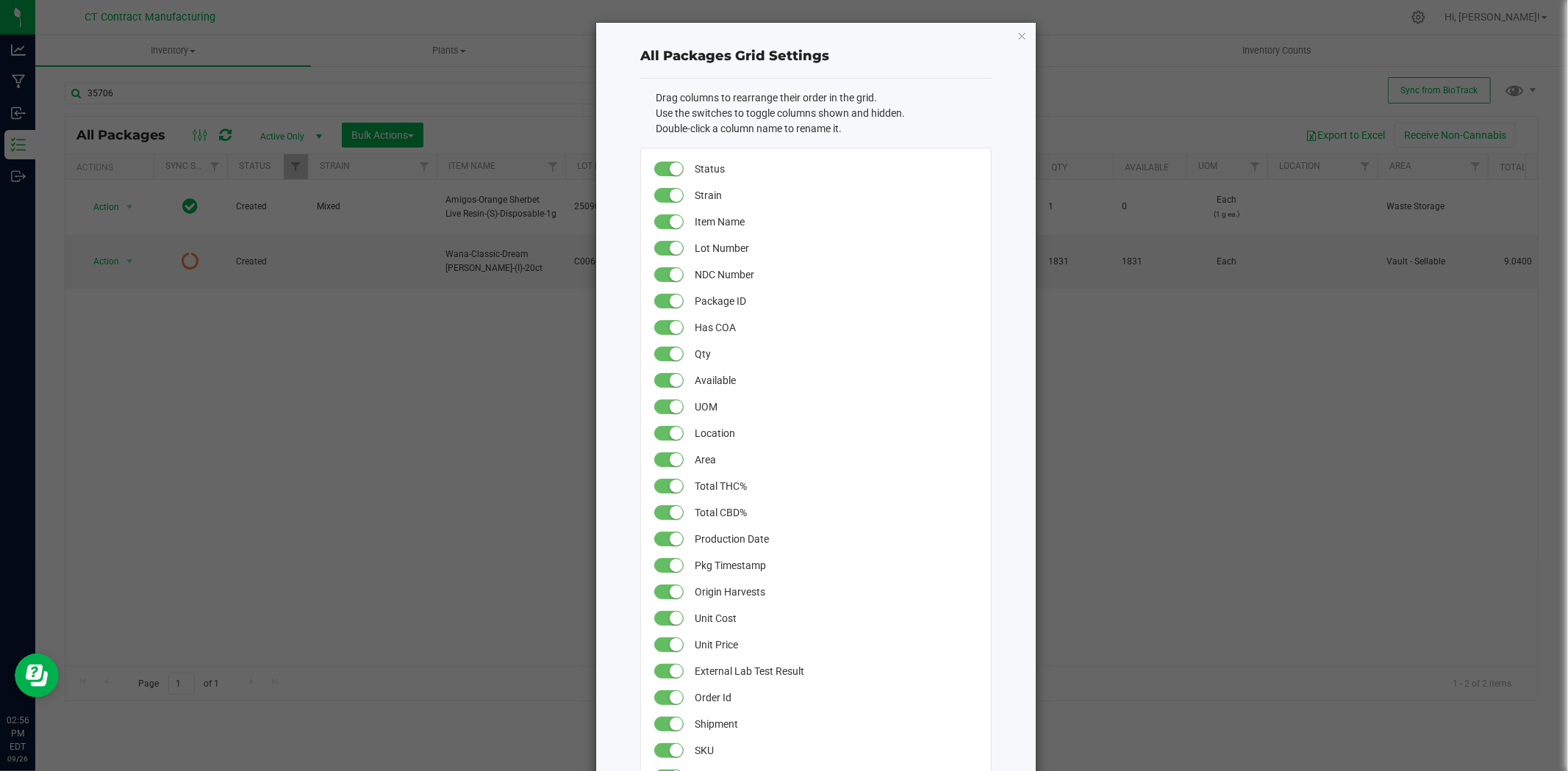
click at [1186, 41] on ngb-modal-window "All Packages Grid Settings Drag columns to rearrange their order in the grid. U…" at bounding box center [789, 386] width 1579 height 771
click at [1016, 33] on icon "button" at bounding box center [1021, 35] width 11 height 17
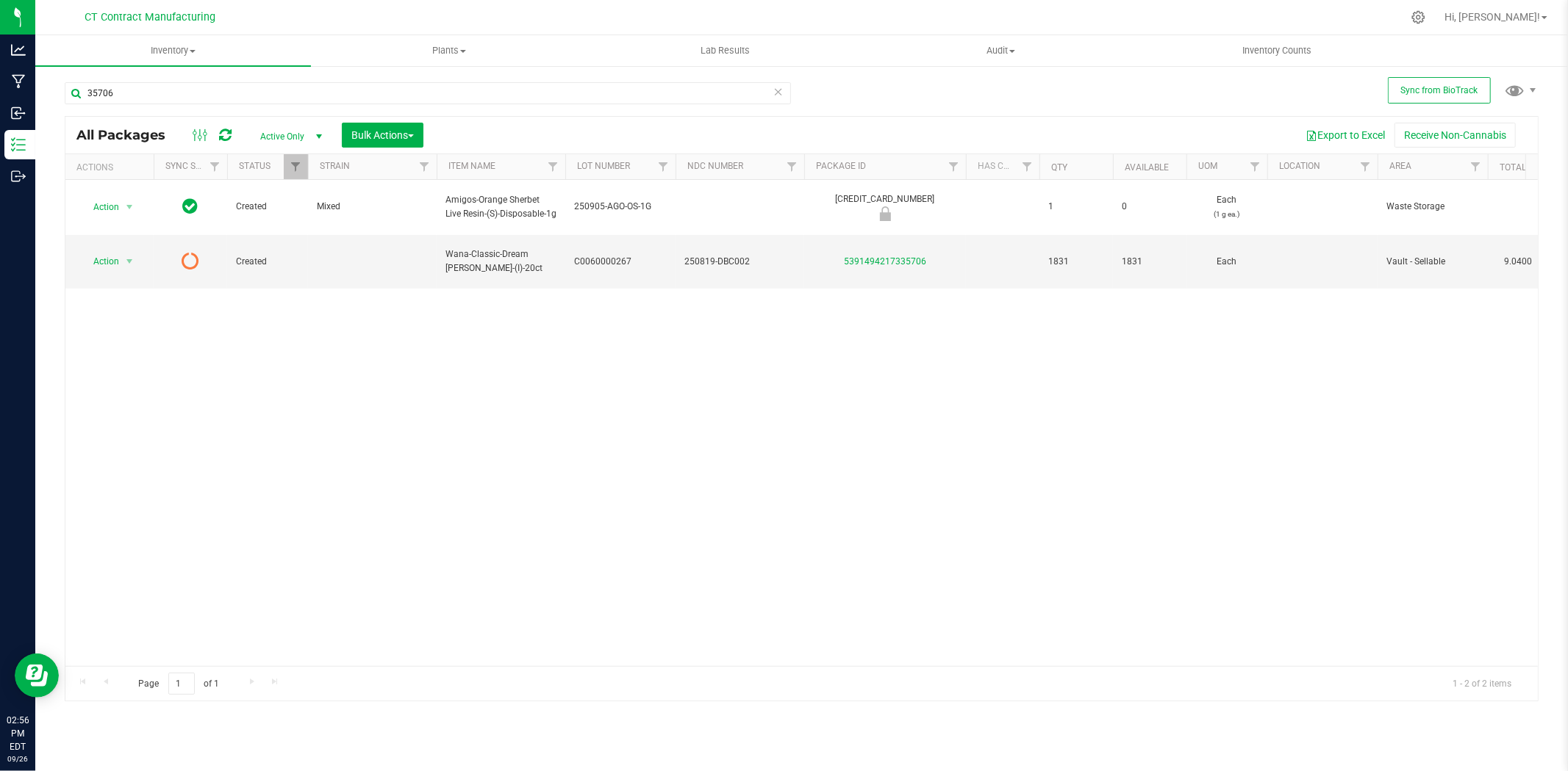
click at [224, 132] on icon at bounding box center [225, 135] width 13 height 14
click at [304, 97] on input "35706" at bounding box center [427, 93] width 726 height 22
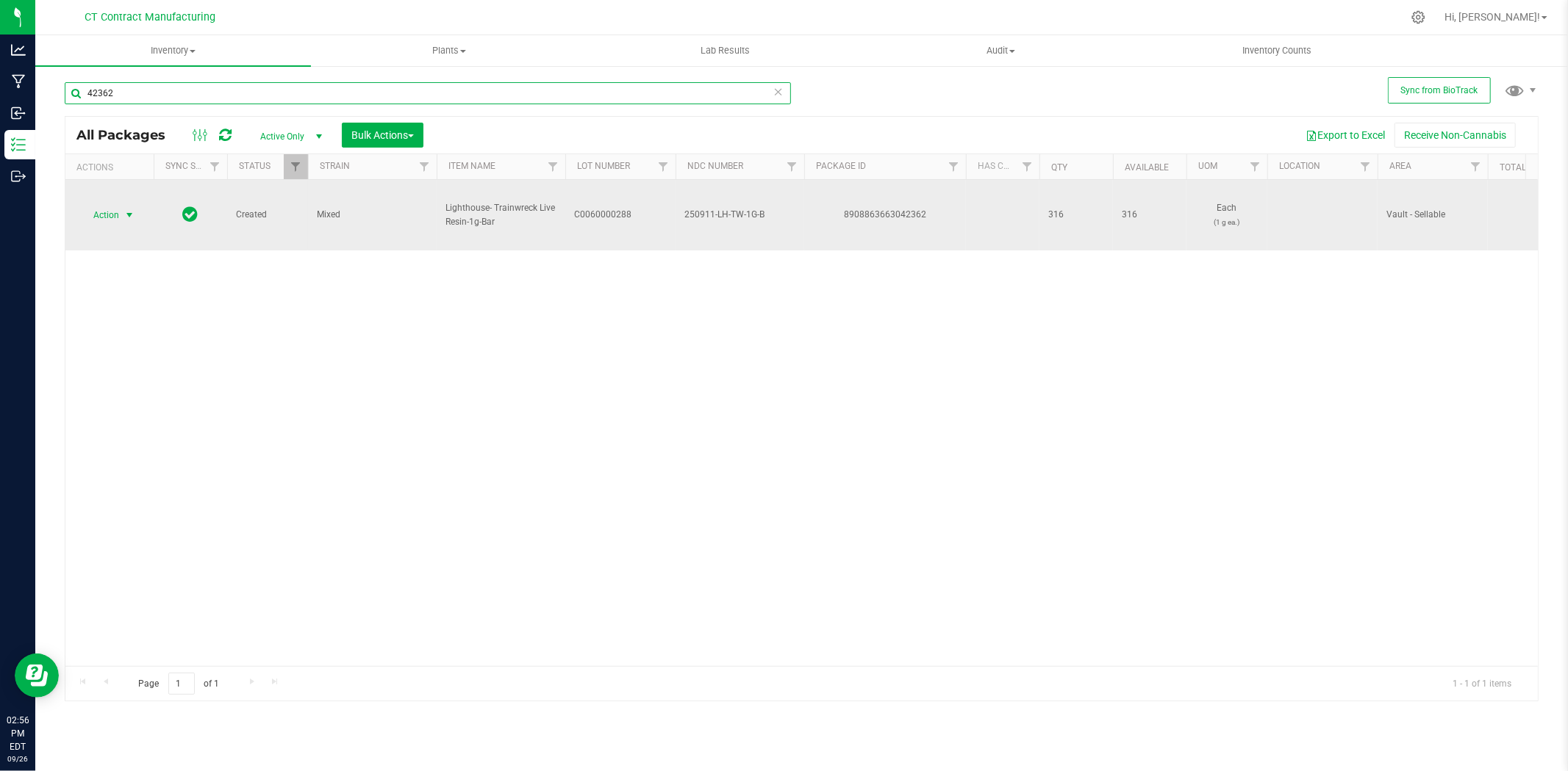
type input "42362"
click at [128, 214] on span "select" at bounding box center [129, 215] width 12 height 12
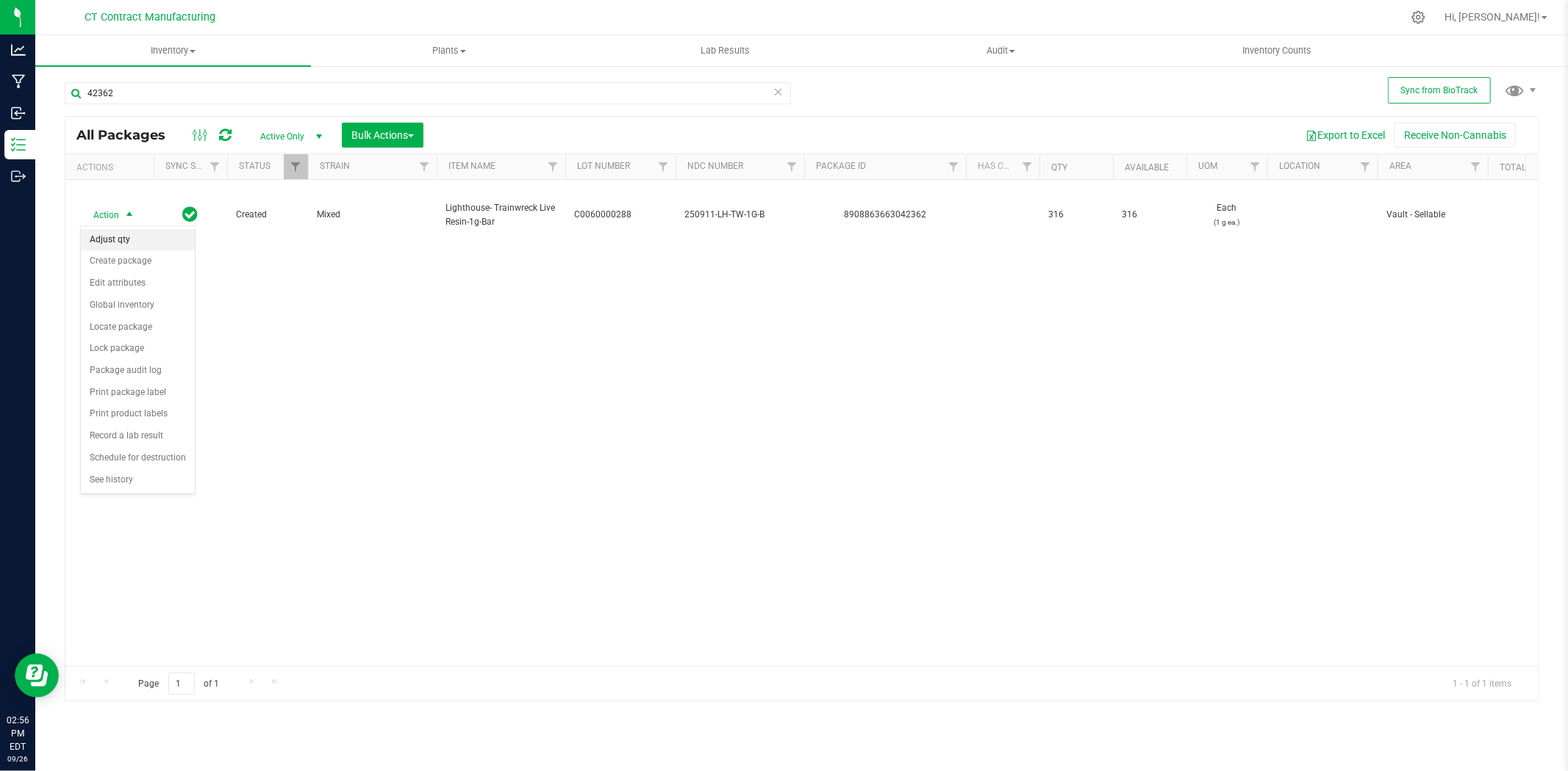
click at [126, 242] on li "Adjust qty" at bounding box center [138, 240] width 114 height 22
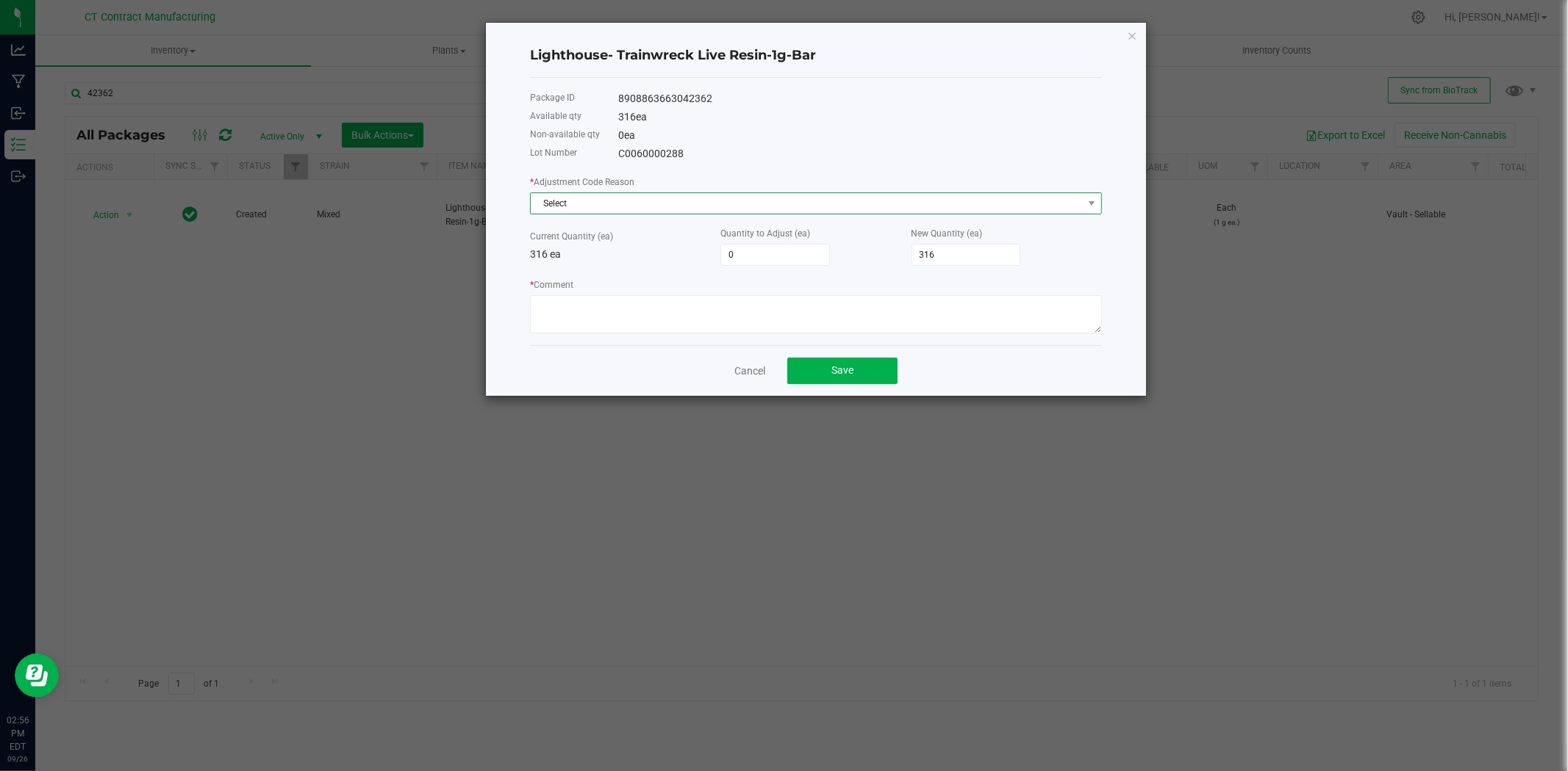
click at [542, 199] on span "Select" at bounding box center [806, 202] width 552 height 20
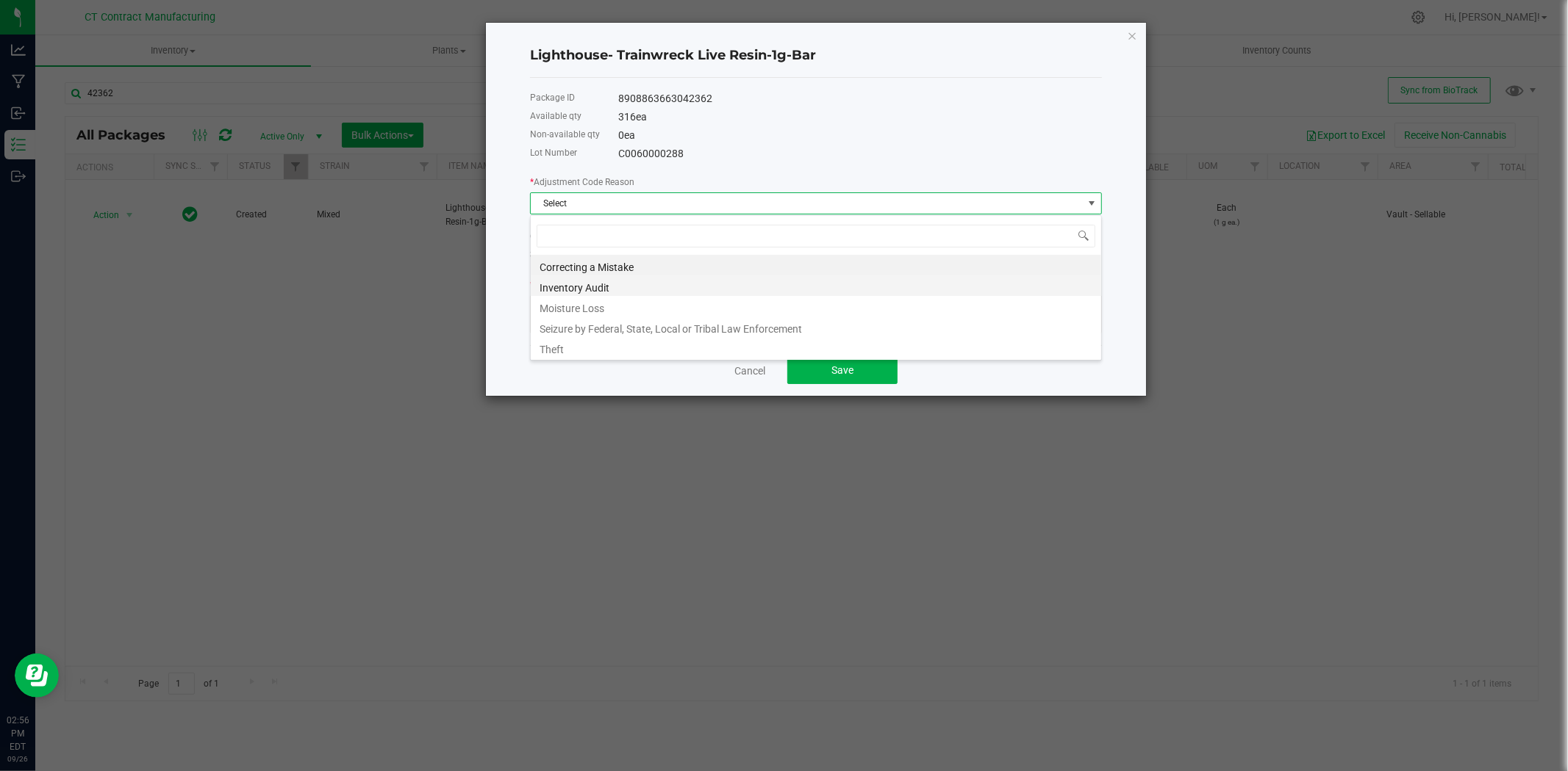
click at [566, 288] on li "Inventory Audit" at bounding box center [815, 285] width 570 height 20
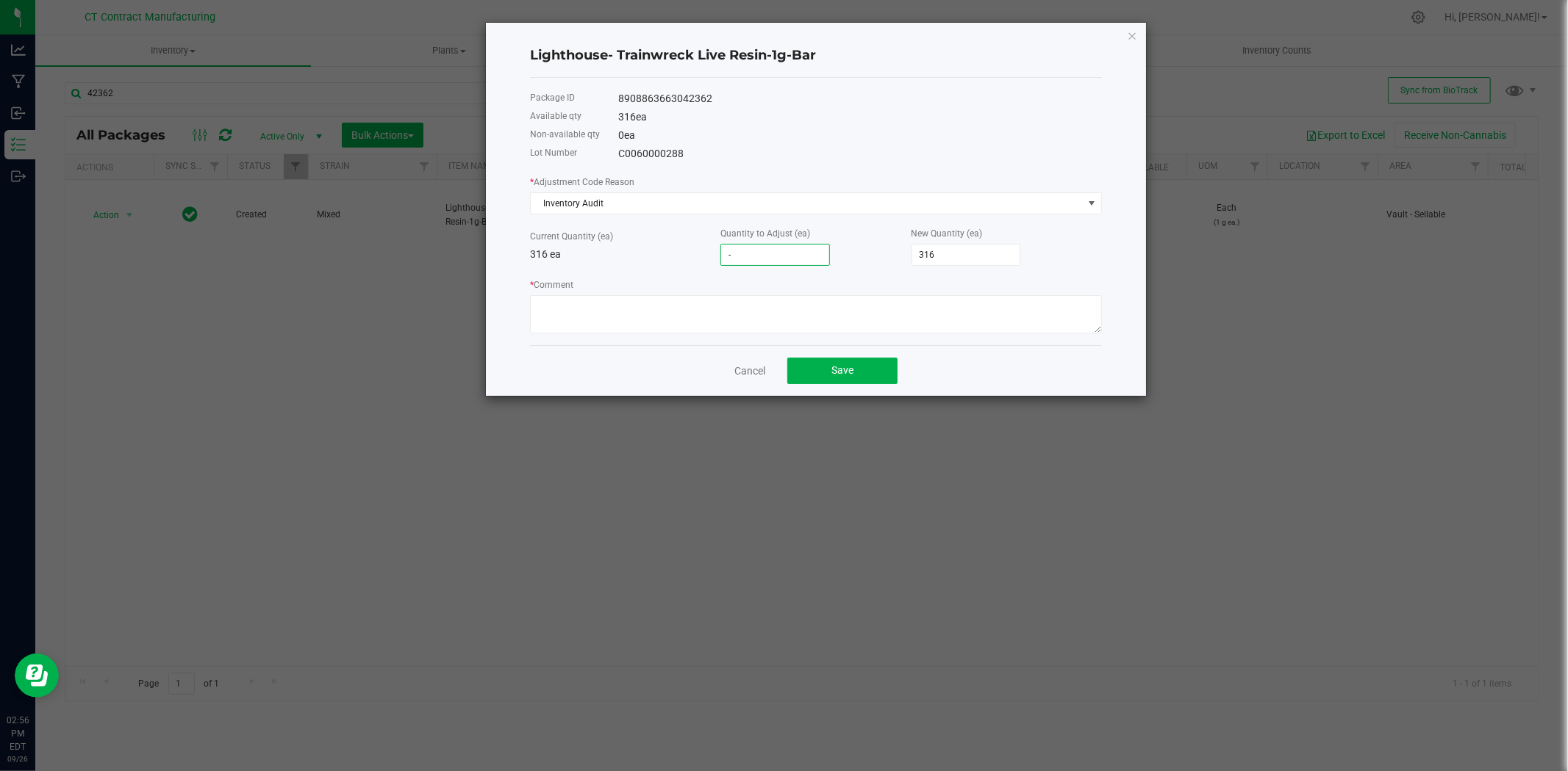
type input "-2"
type input "314"
type input "-2"
click at [687, 319] on textarea "* Comment" at bounding box center [815, 314] width 572 height 39
paste textarea "Upon conversion to sellable case pack, final count was conducted to verify tota…"
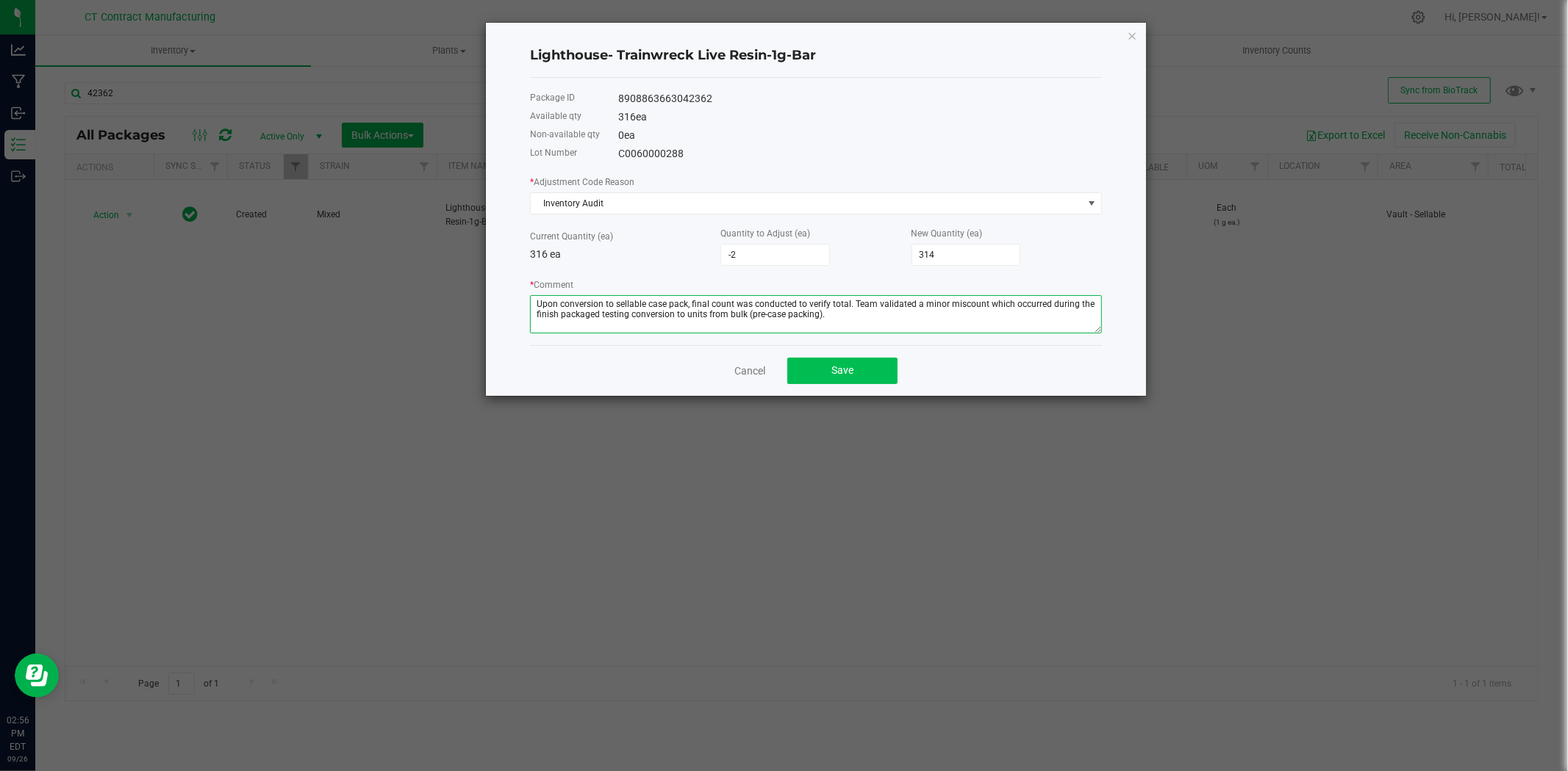
type textarea "Upon conversion to sellable case pack, final count was conducted to verify tota…"
click at [878, 369] on button "Save" at bounding box center [842, 370] width 110 height 26
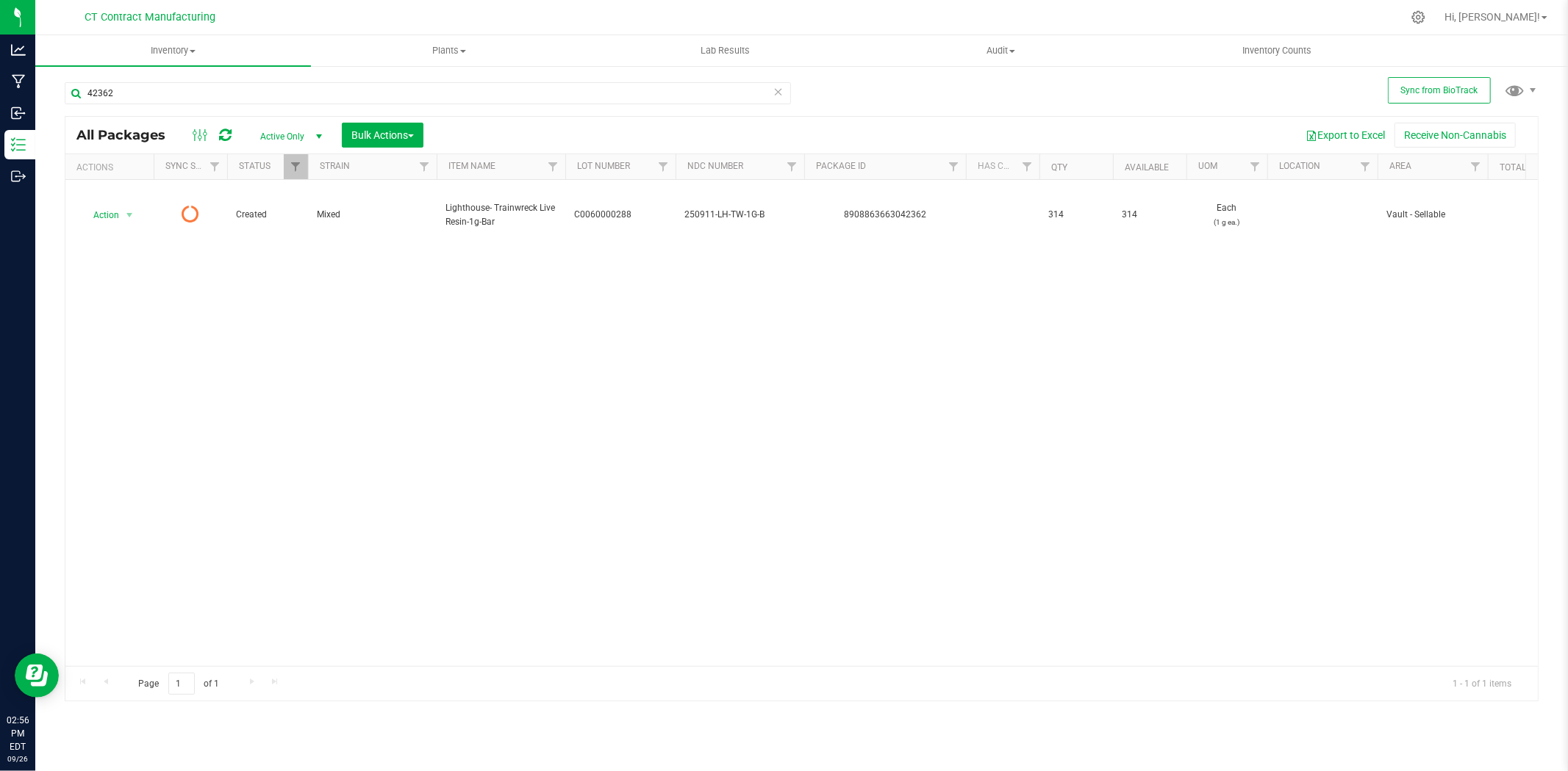
click at [228, 138] on icon at bounding box center [225, 135] width 13 height 14
click at [814, 10] on div at bounding box center [832, 17] width 1138 height 29
click at [789, 16] on div at bounding box center [832, 17] width 1138 height 29
